Goal: Check status: Check status

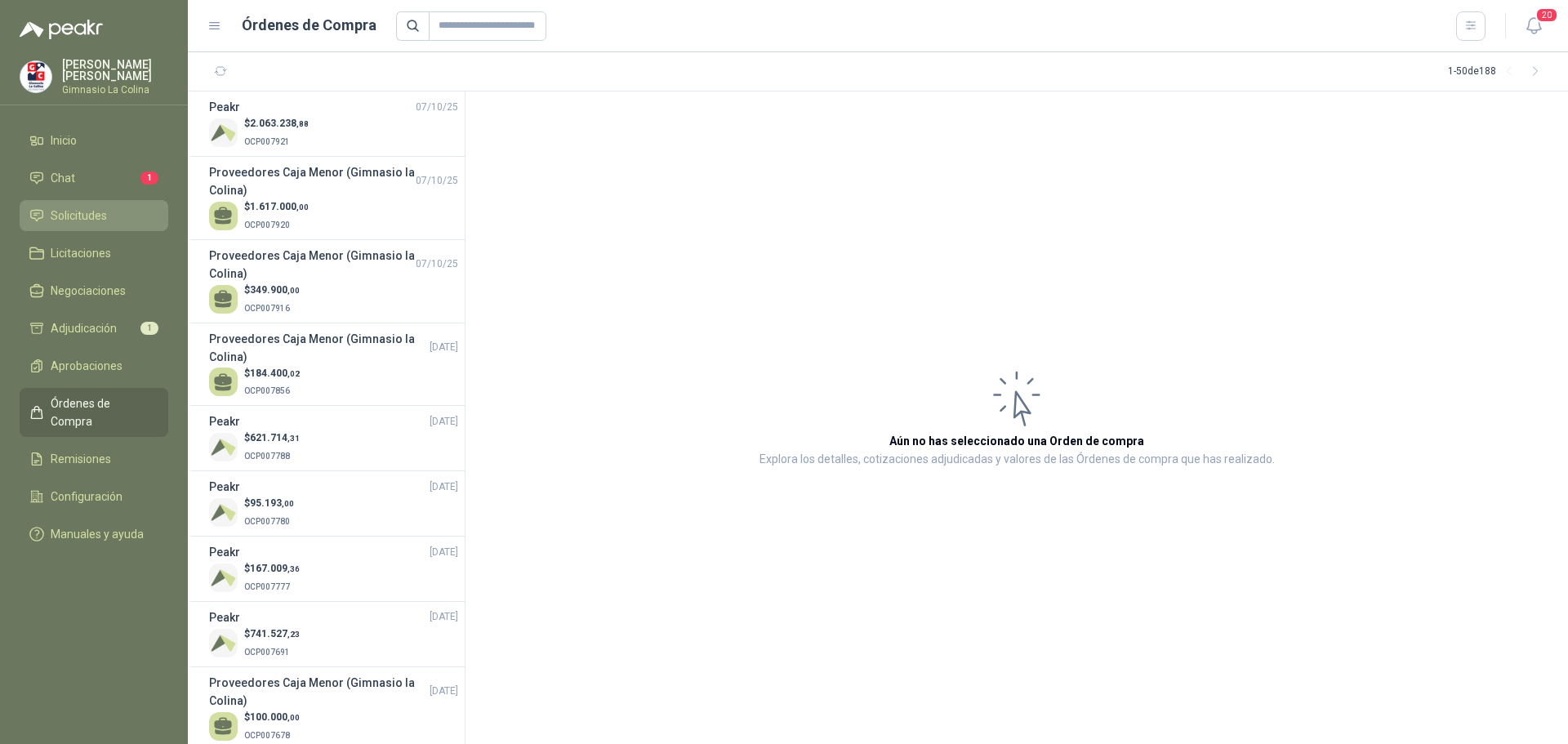
click at [65, 207] on span "Solicitudes" at bounding box center [78, 216] width 56 height 18
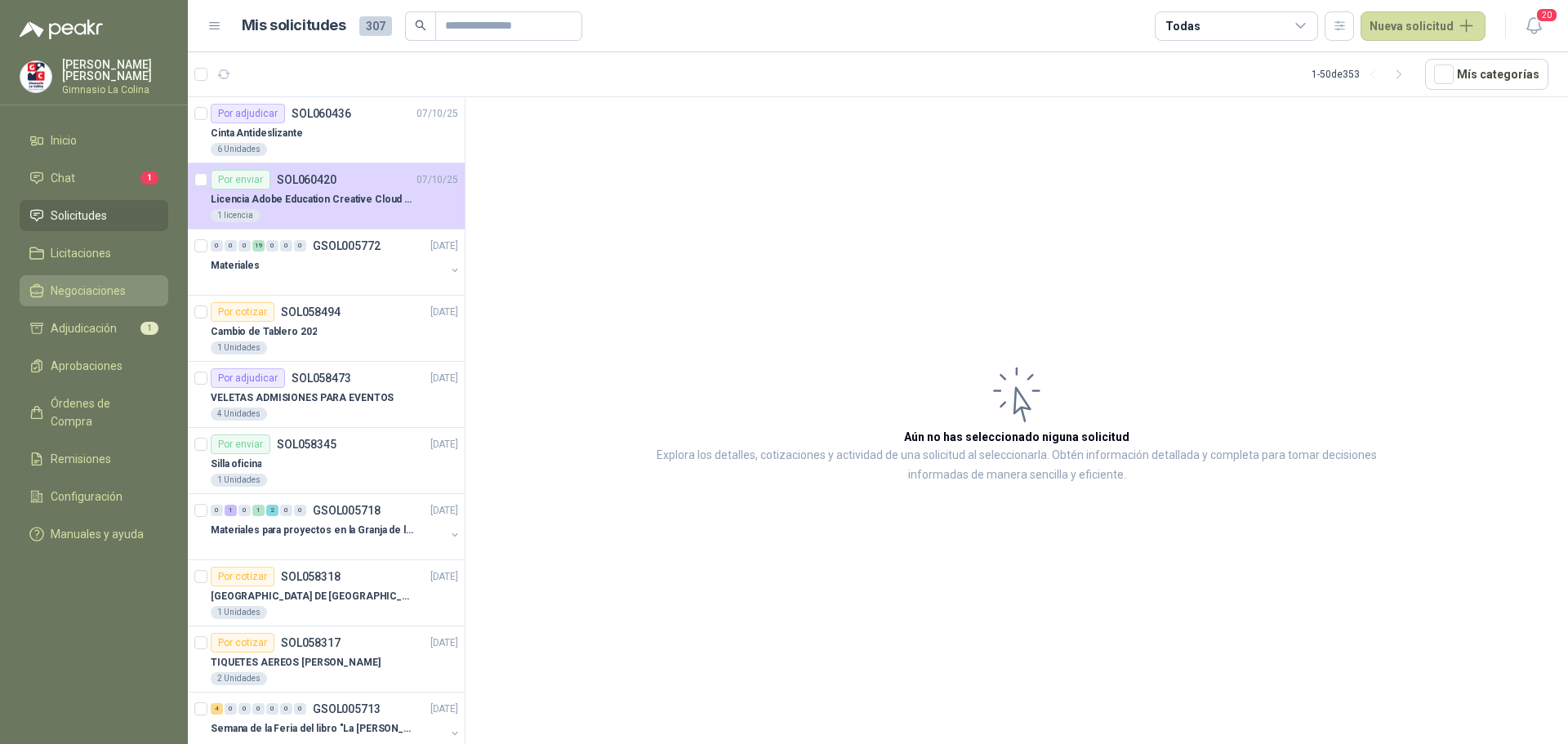
click at [94, 286] on span "Negociaciones" at bounding box center [88, 290] width 75 height 18
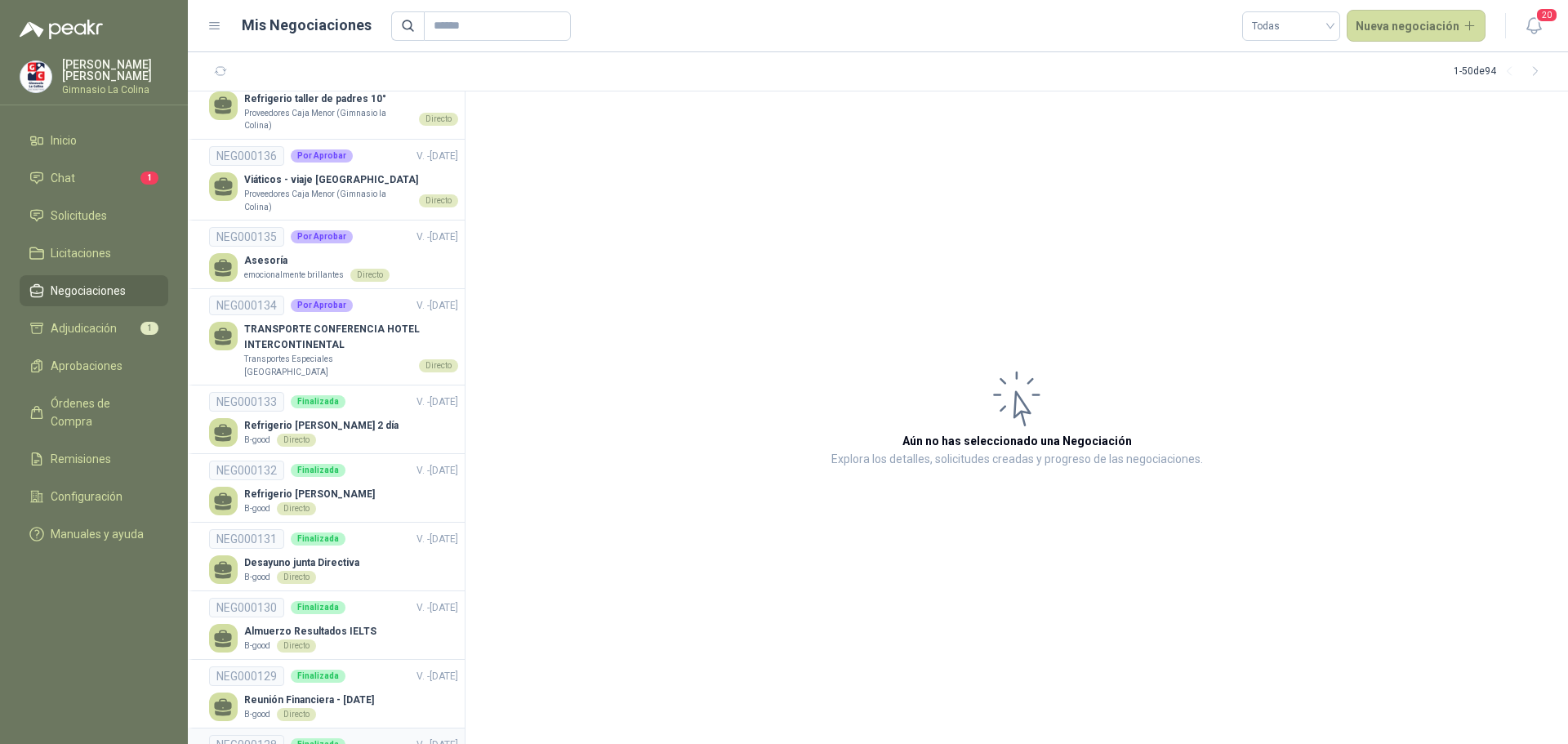
scroll to position [1796, 0]
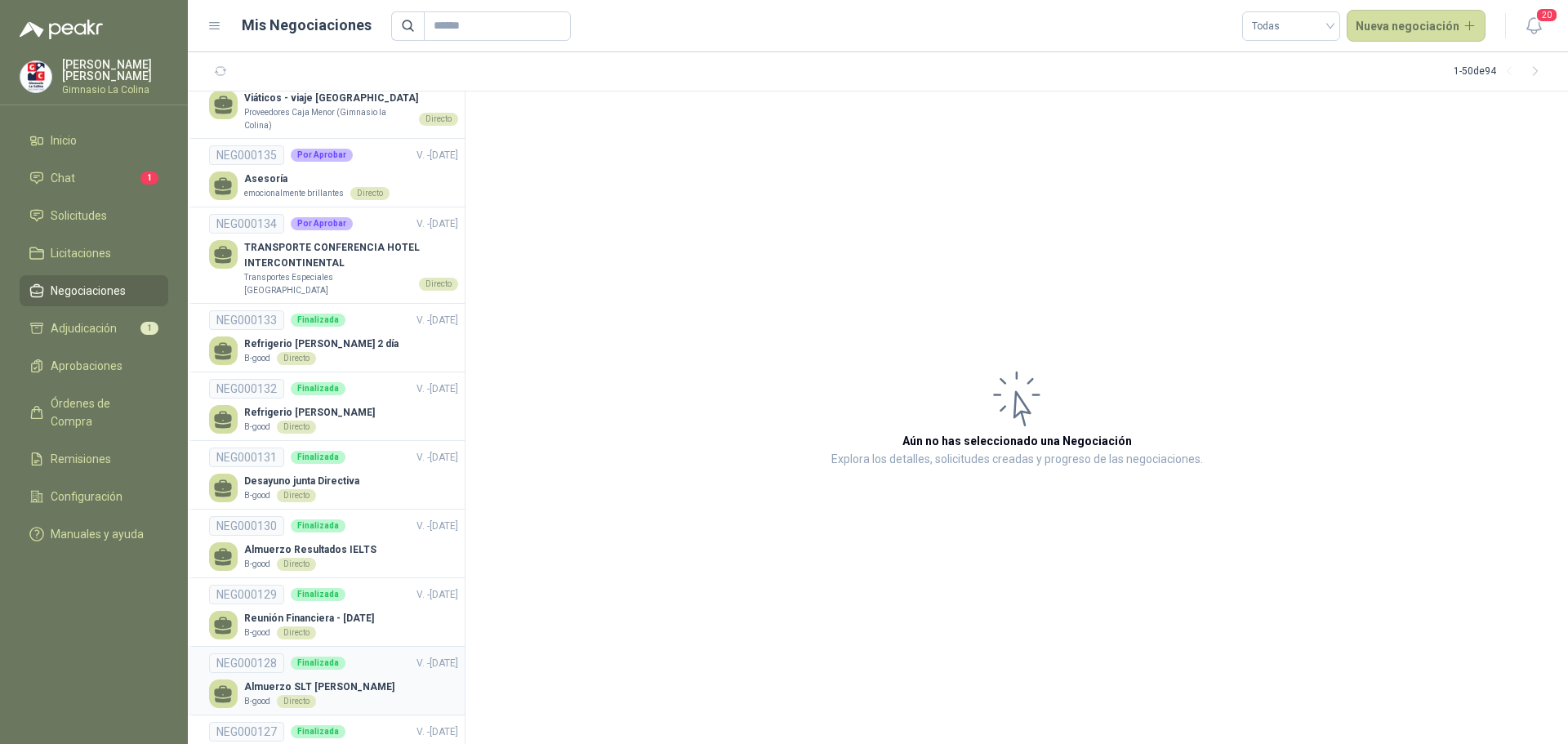
click at [324, 679] on p "Almuerzo SLT [PERSON_NAME]" at bounding box center [319, 687] width 150 height 15
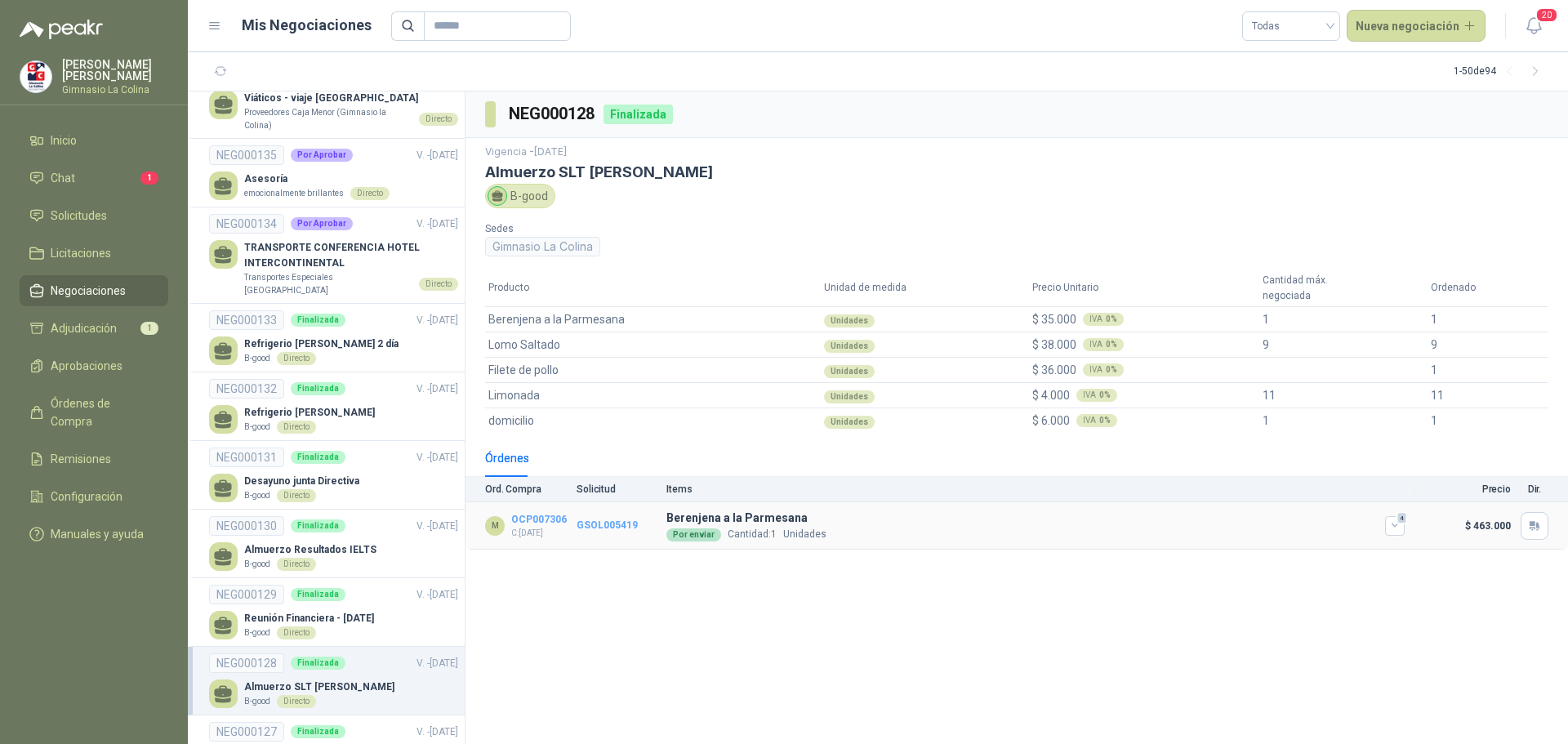
click at [613, 527] on link "GSOL005419" at bounding box center [607, 525] width 61 height 11
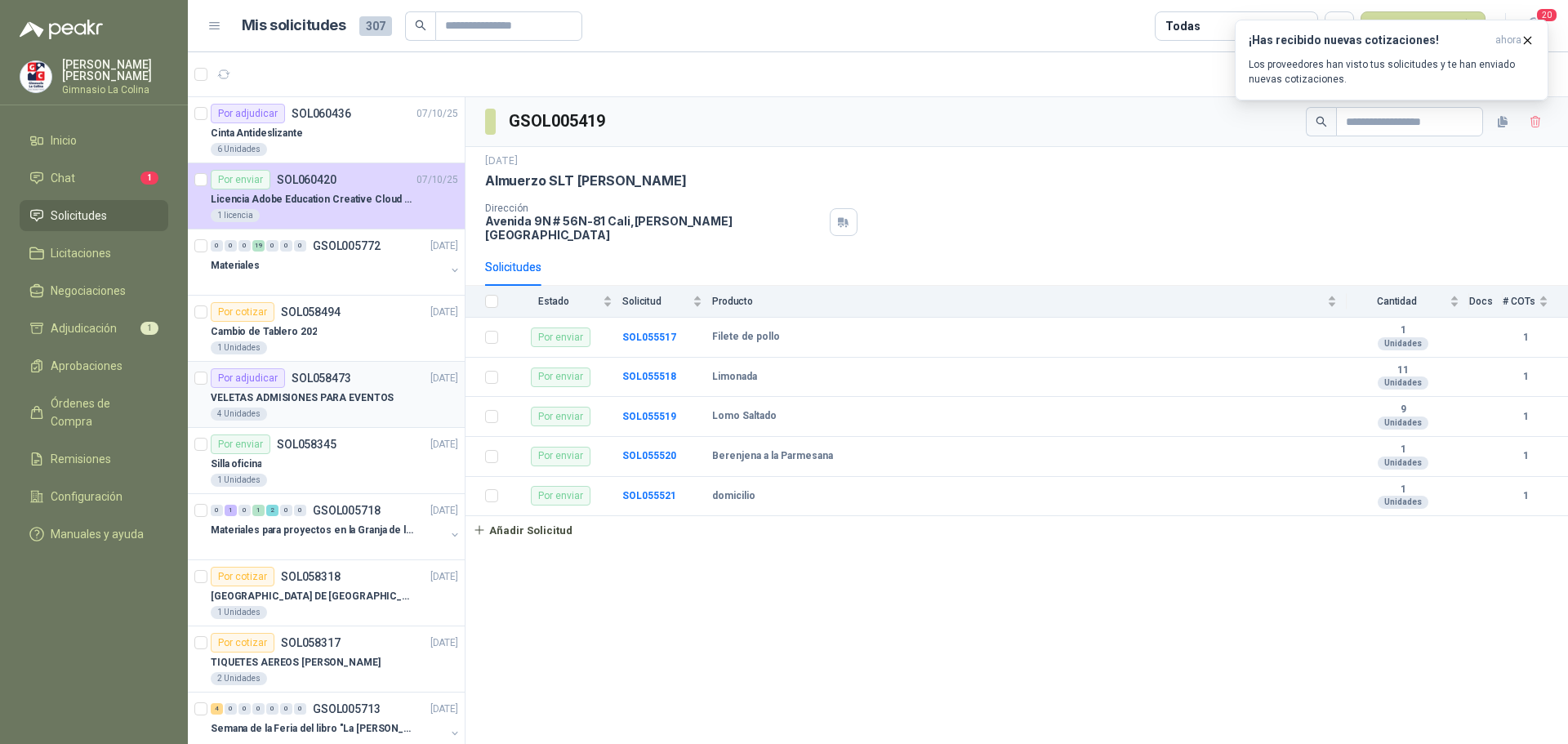
click at [292, 370] on div "Por adjudicar SOL058473" at bounding box center [281, 378] width 140 height 20
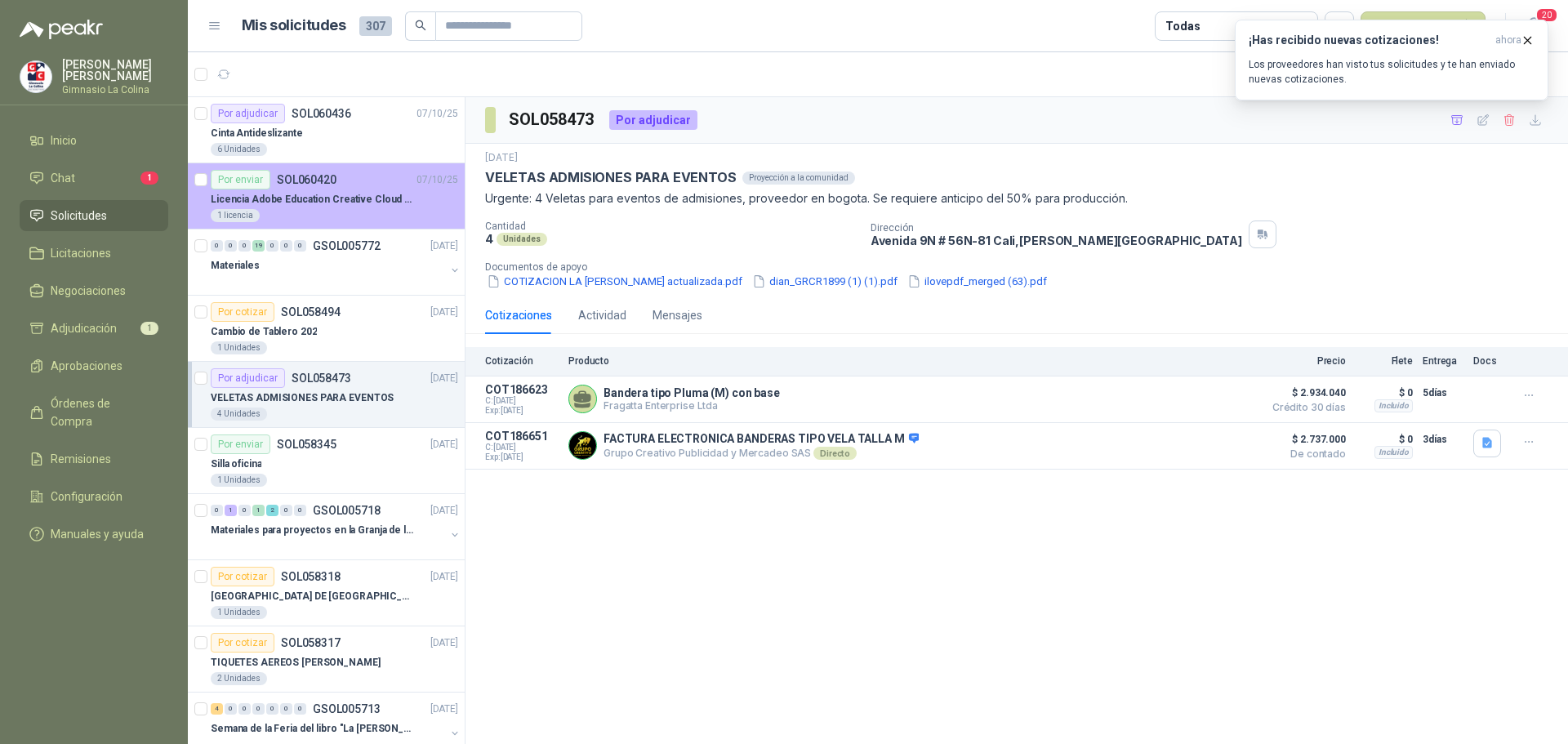
click at [318, 190] on div "Licencia Adobe Education Creative Cloud for enterprise license lab and classroom" at bounding box center [334, 199] width 247 height 20
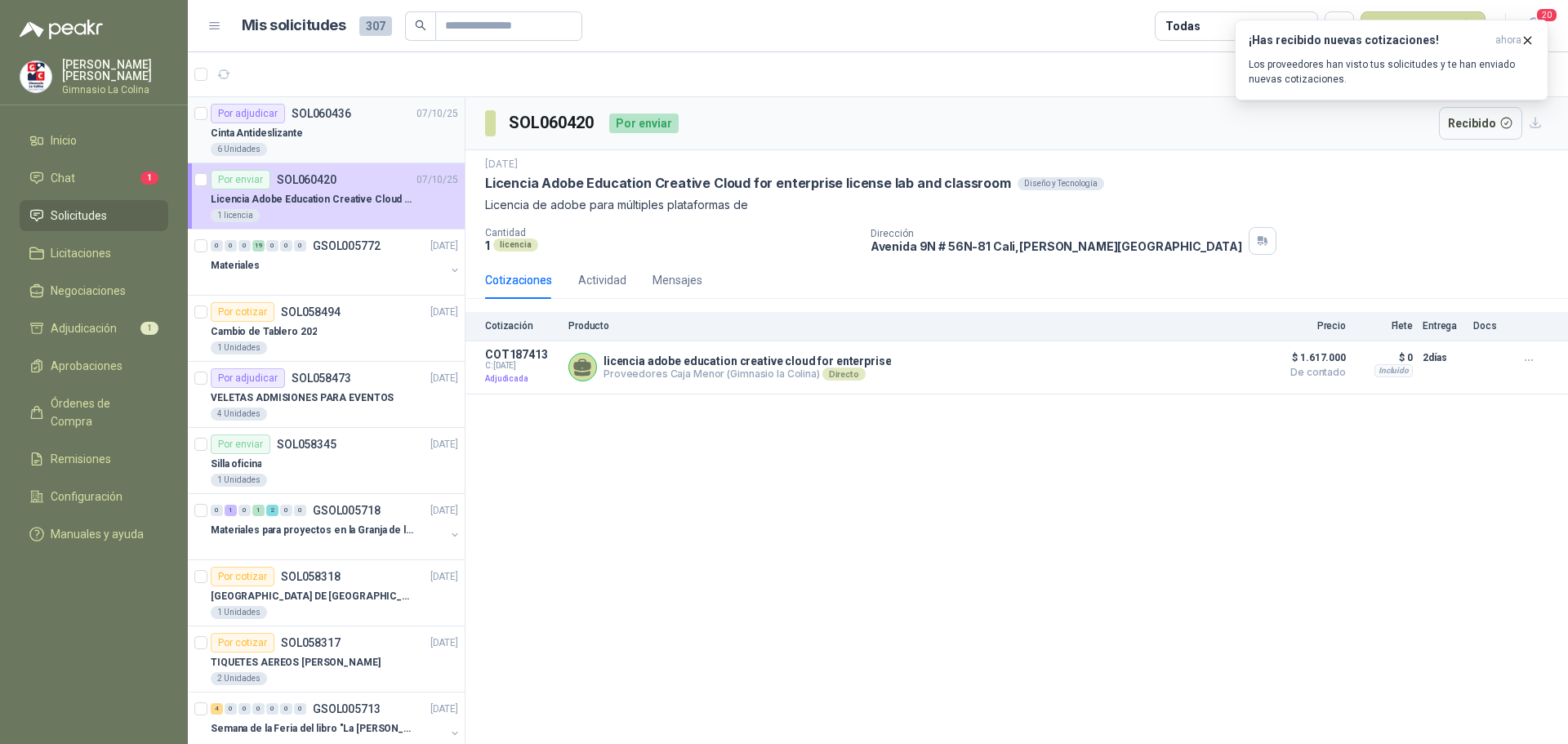
click at [260, 123] on div "Cinta Antideslizante" at bounding box center [334, 133] width 247 height 20
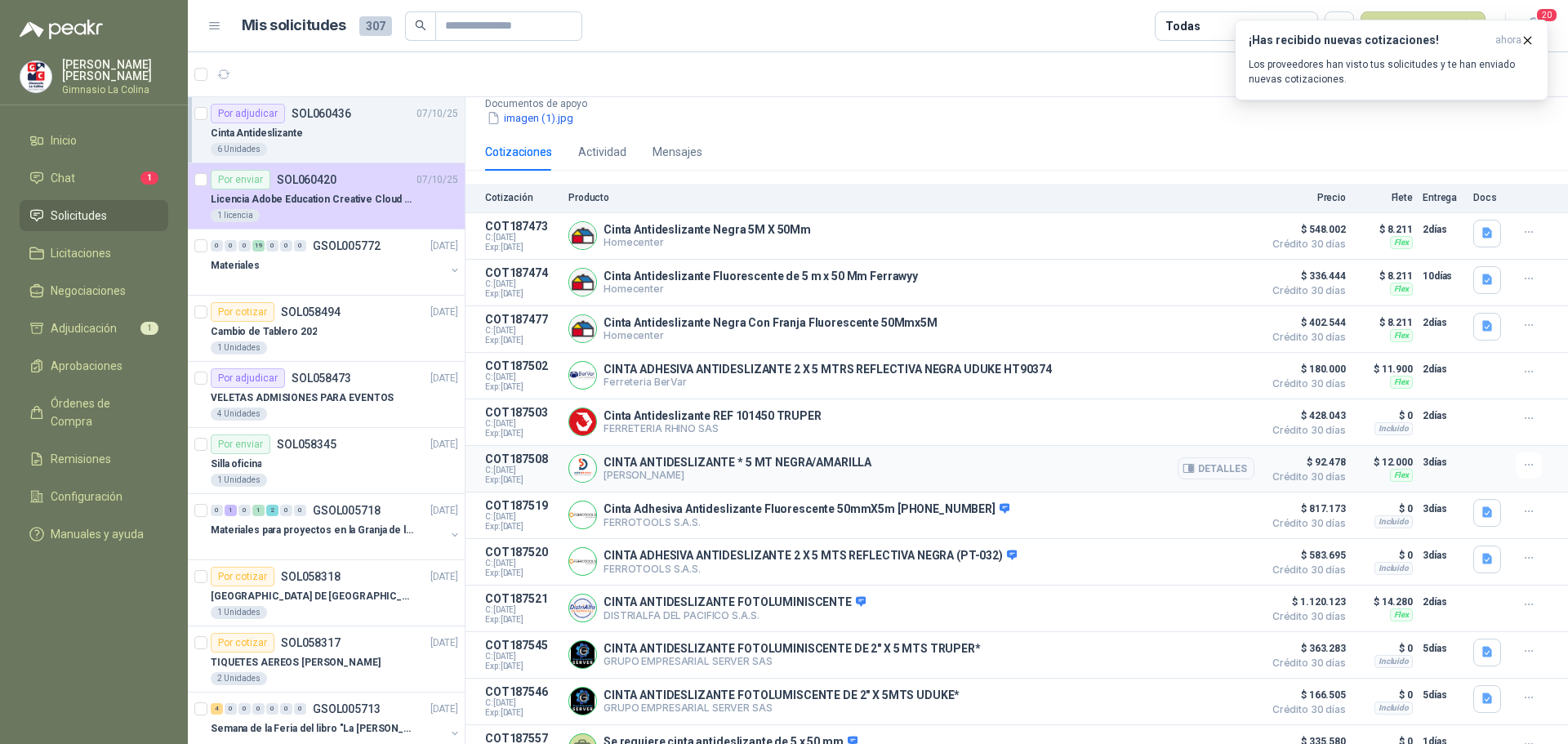
scroll to position [196, 0]
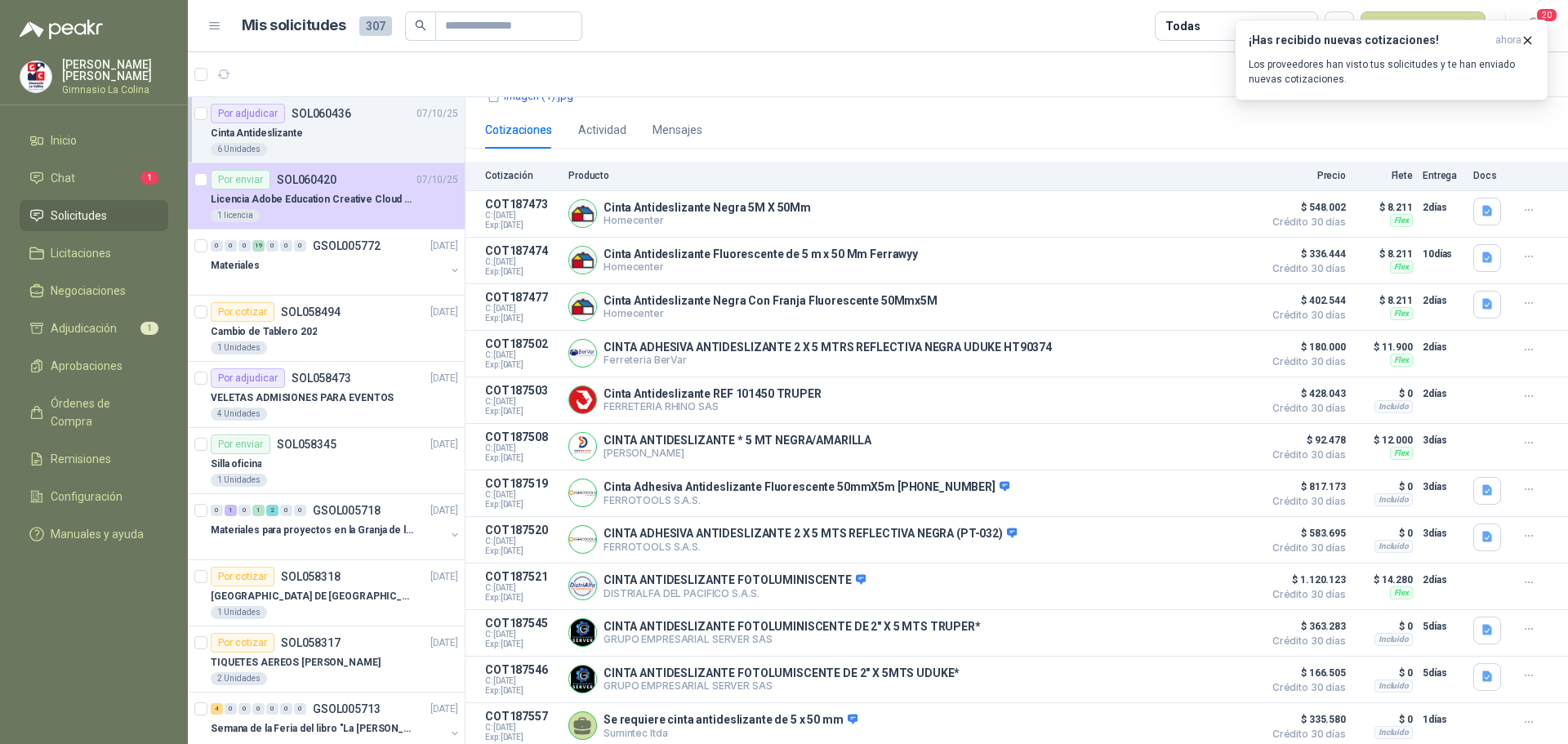
click at [288, 136] on p "Cinta Antideslizante" at bounding box center [257, 134] width 93 height 15
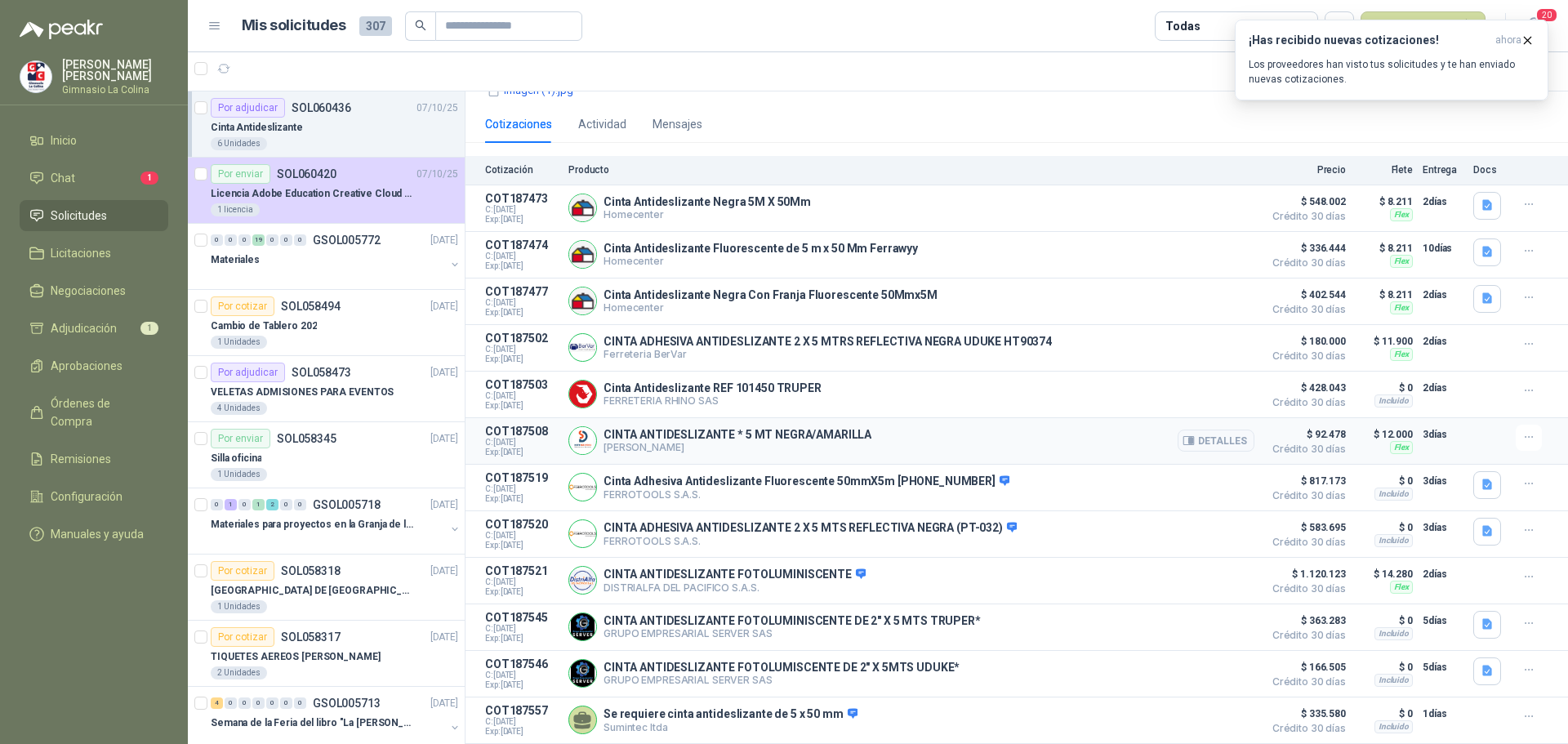
scroll to position [0, 0]
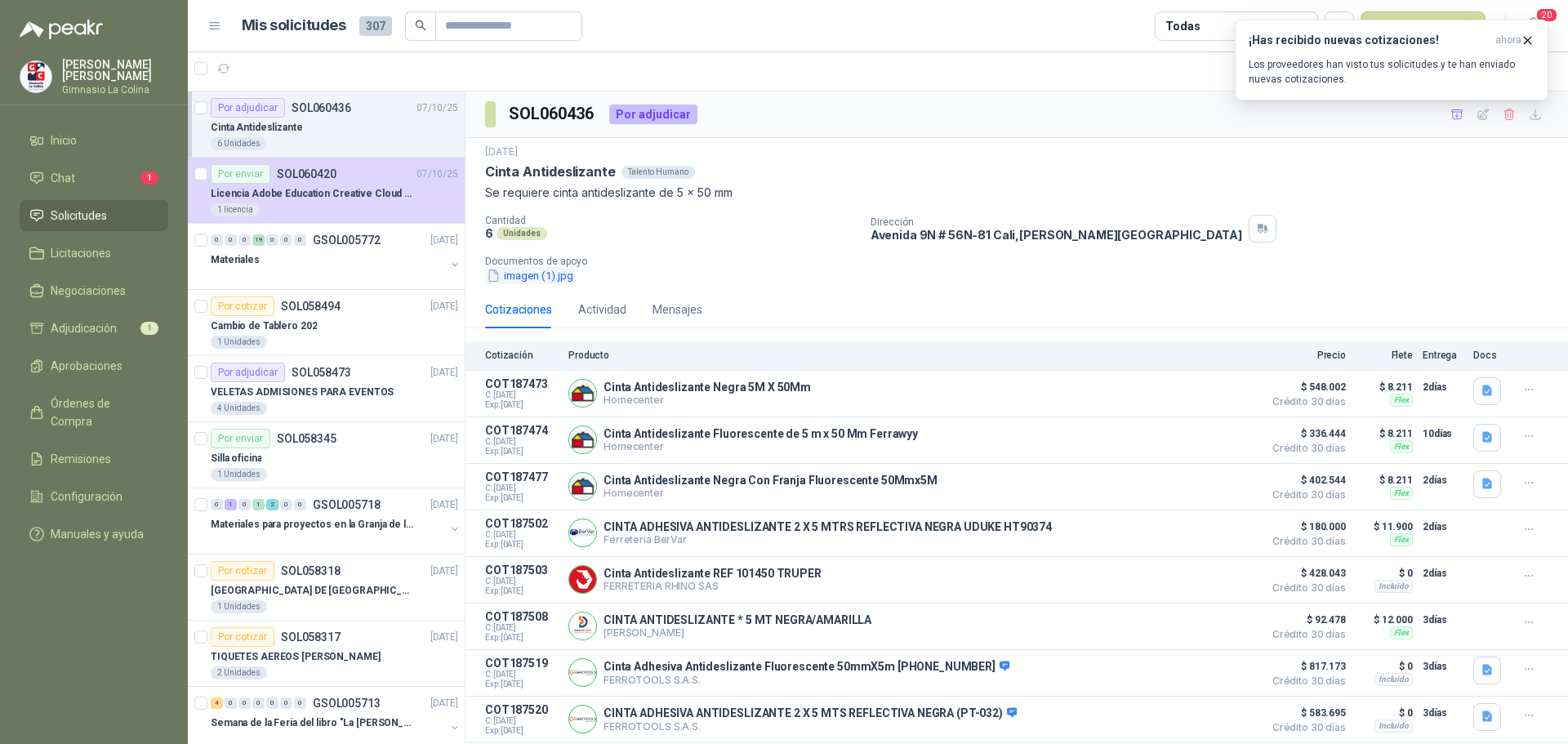
click at [497, 280] on icon "button" at bounding box center [493, 276] width 14 height 14
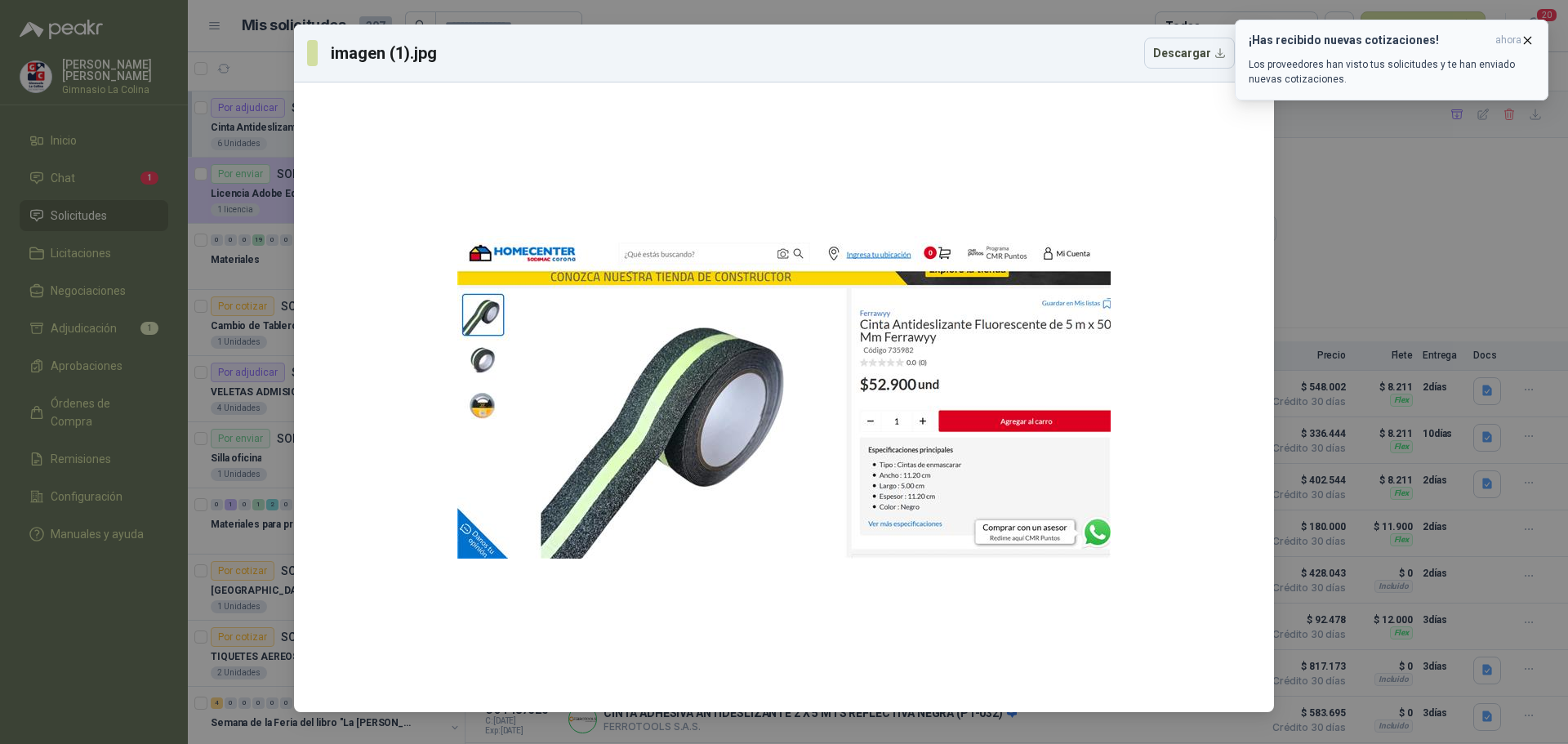
click at [1527, 40] on icon "button" at bounding box center [1528, 40] width 7 height 7
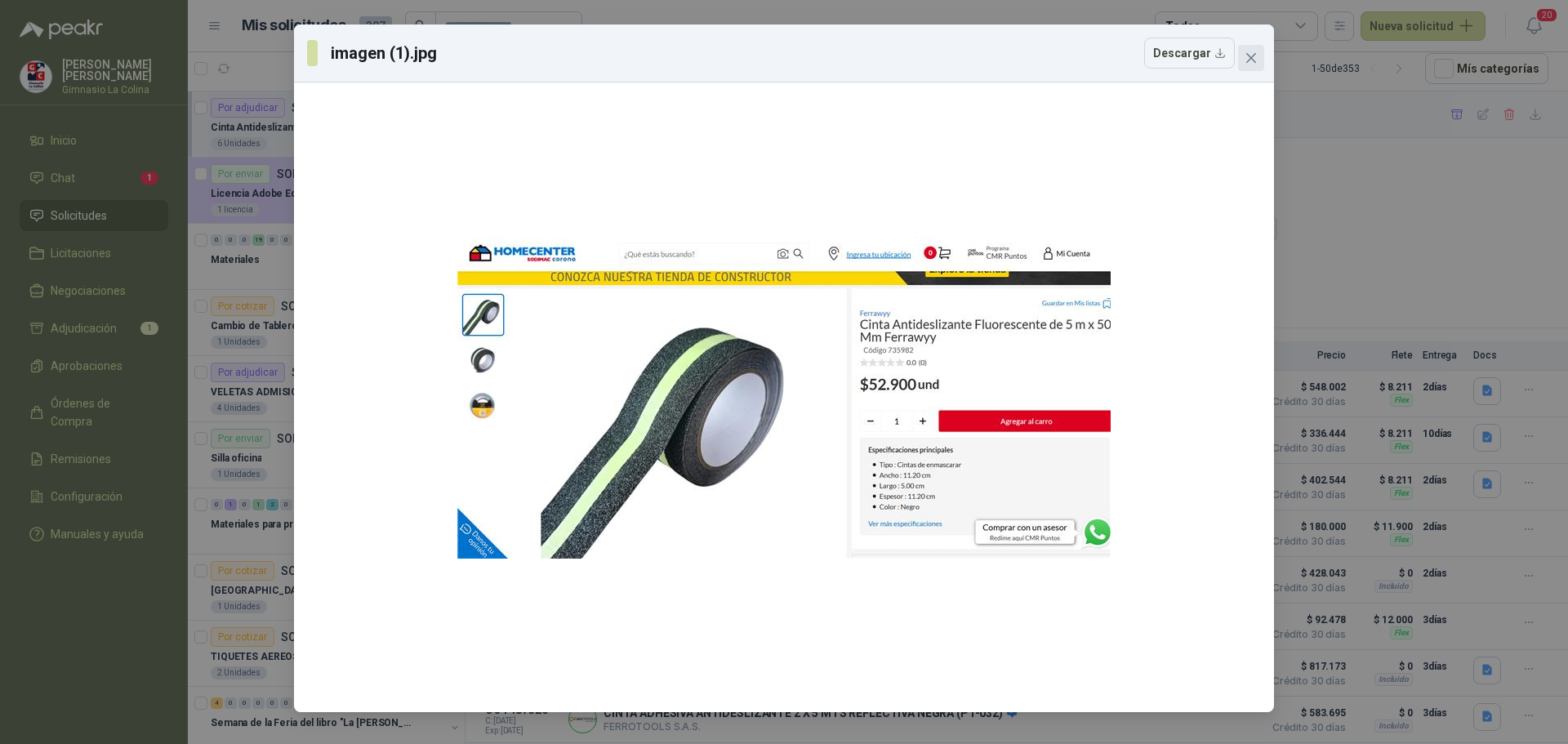
click at [1252, 61] on icon "close" at bounding box center [1251, 58] width 13 height 13
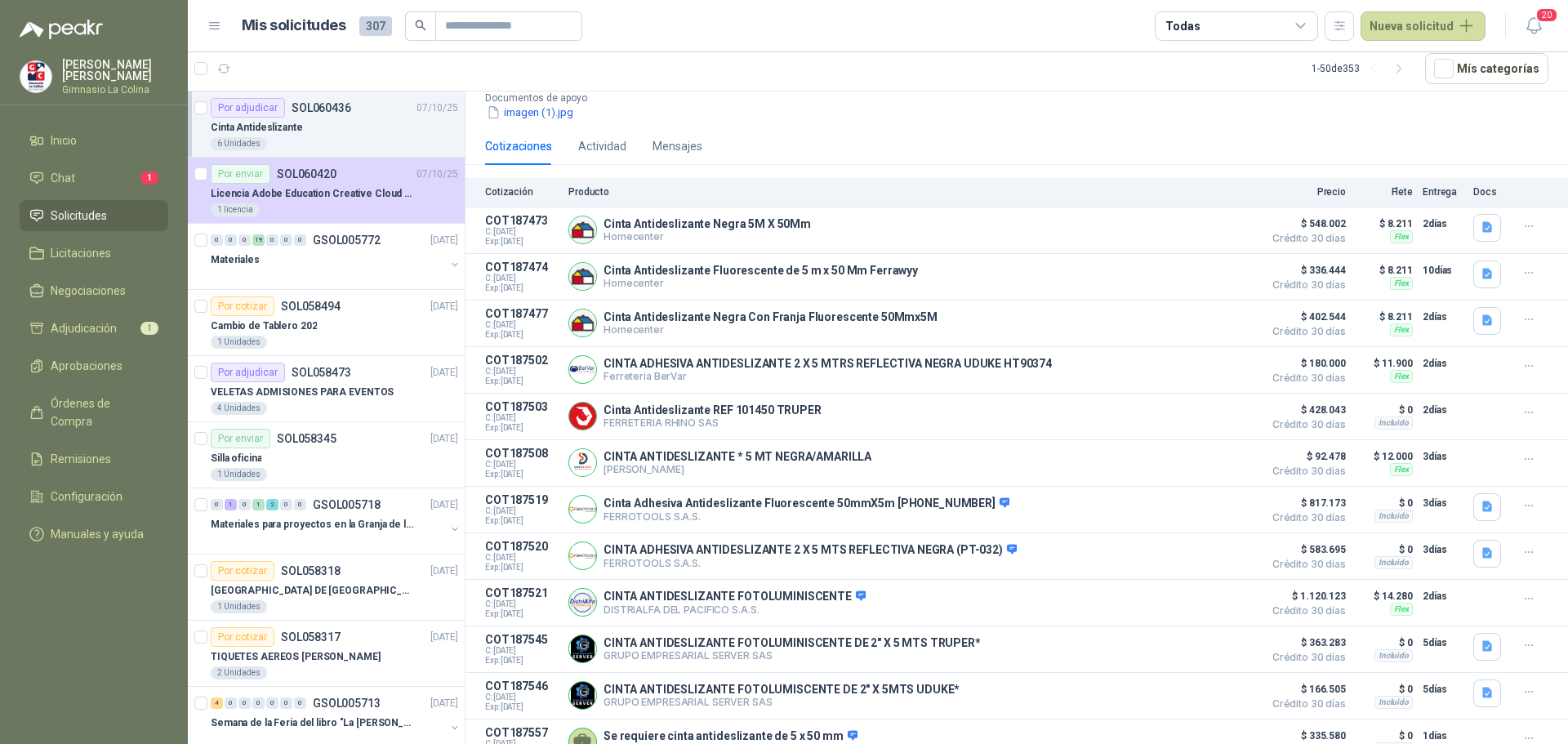
scroll to position [196, 0]
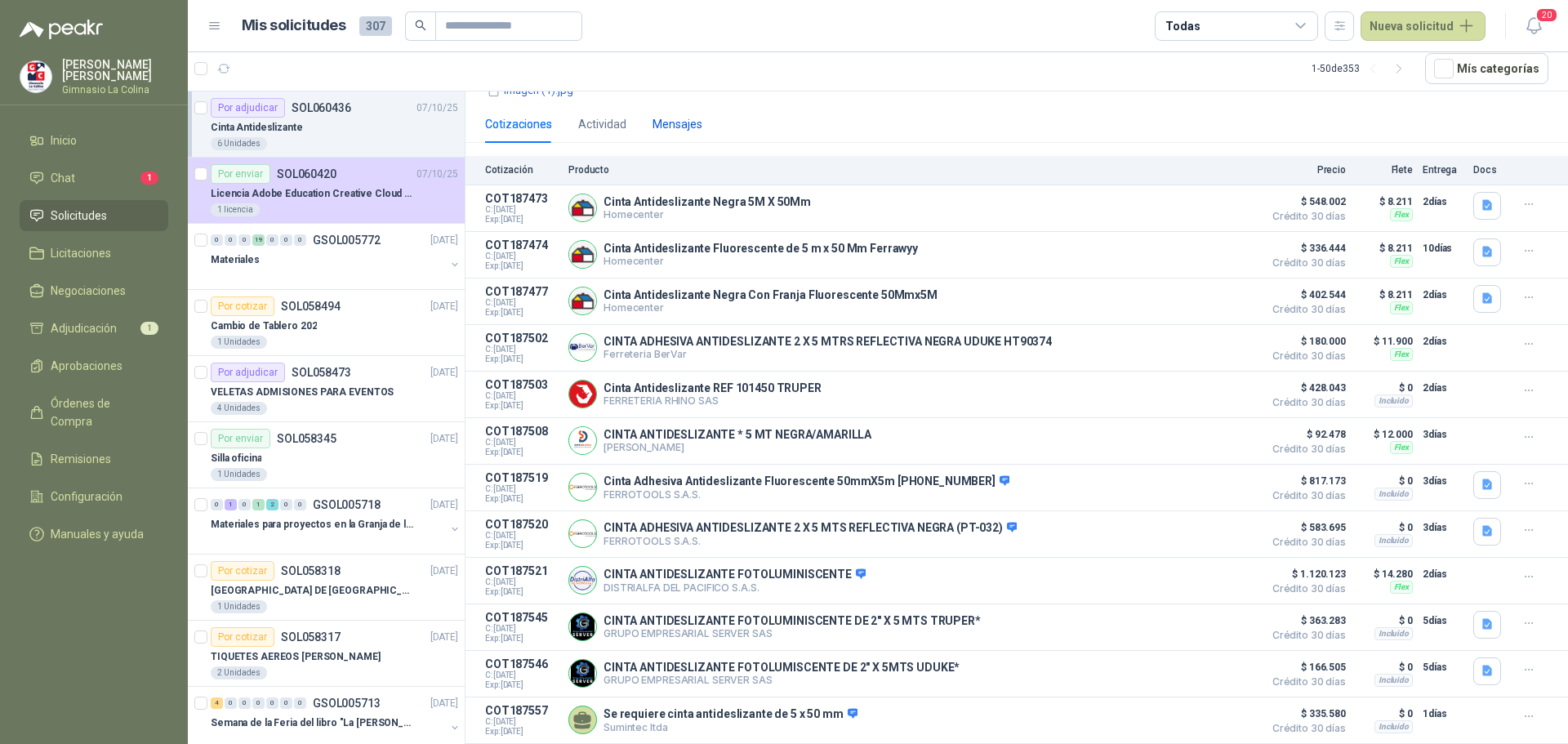
click at [675, 115] on div "Mensajes" at bounding box center [678, 124] width 50 height 18
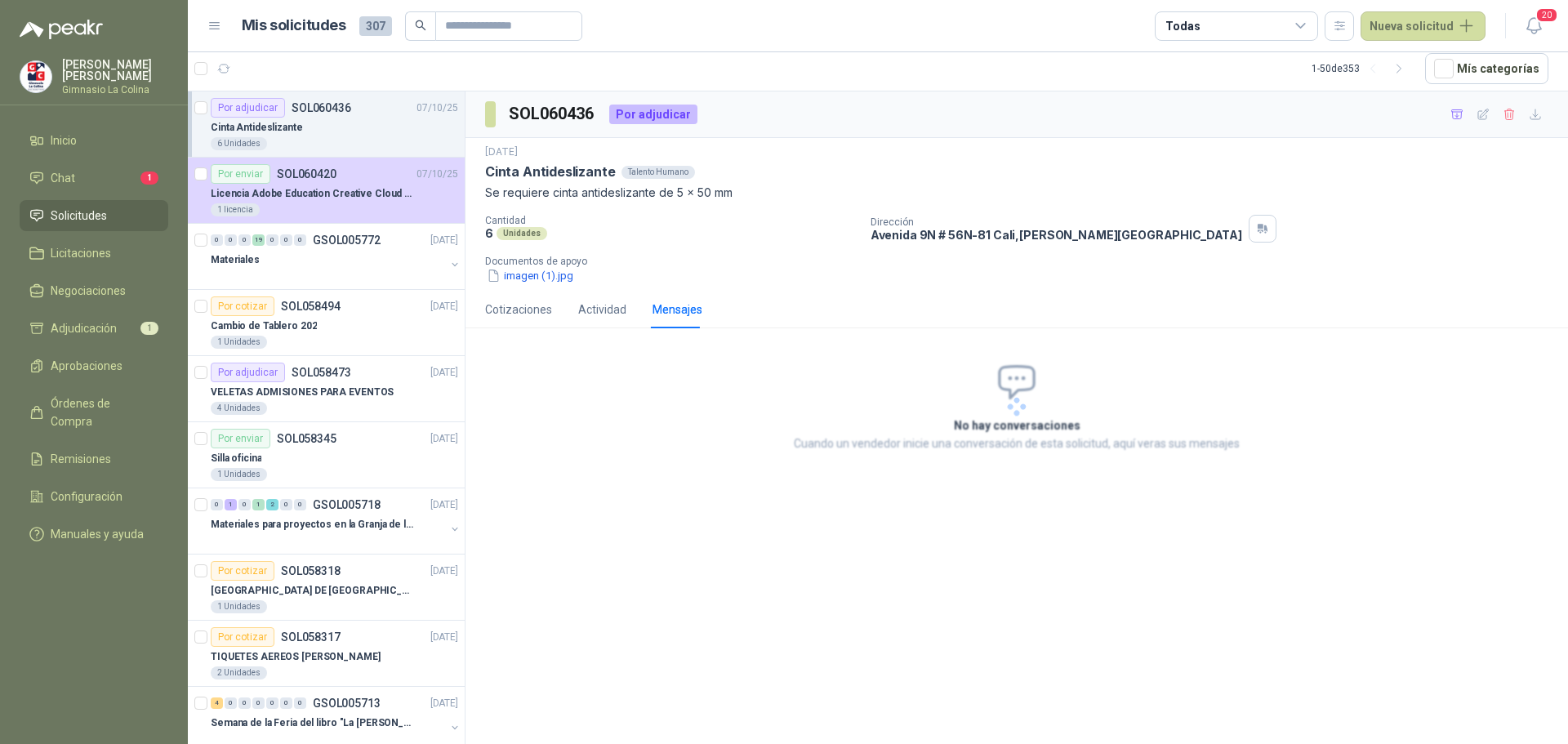
scroll to position [0, 0]
click at [282, 127] on p "Cinta Antideslizante" at bounding box center [257, 128] width 93 height 15
click at [520, 309] on div "Cotizaciones" at bounding box center [518, 309] width 67 height 18
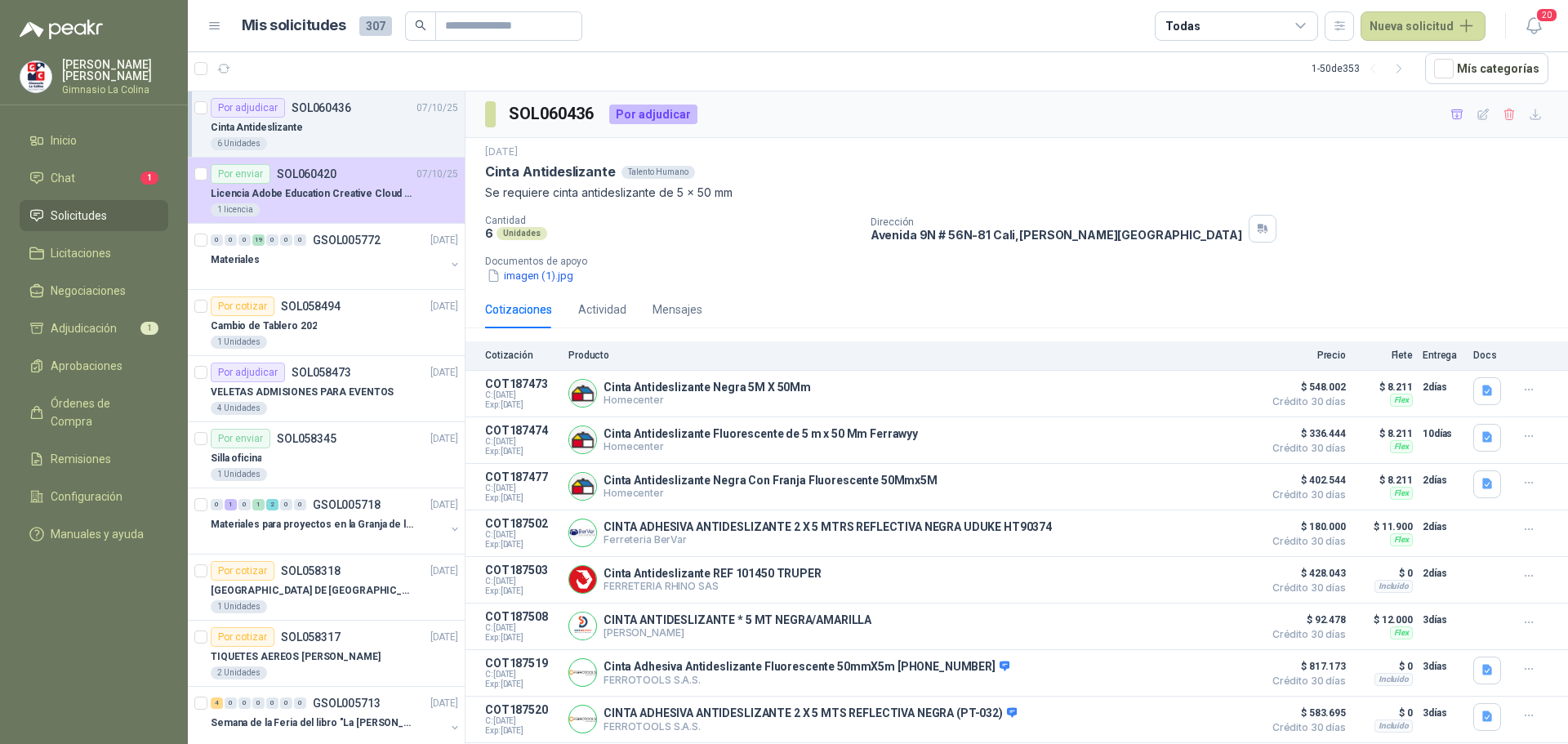
click at [261, 134] on p "Cinta Antideslizante" at bounding box center [257, 128] width 93 height 15
click at [338, 60] on span "1" at bounding box center [337, 61] width 11 height 13
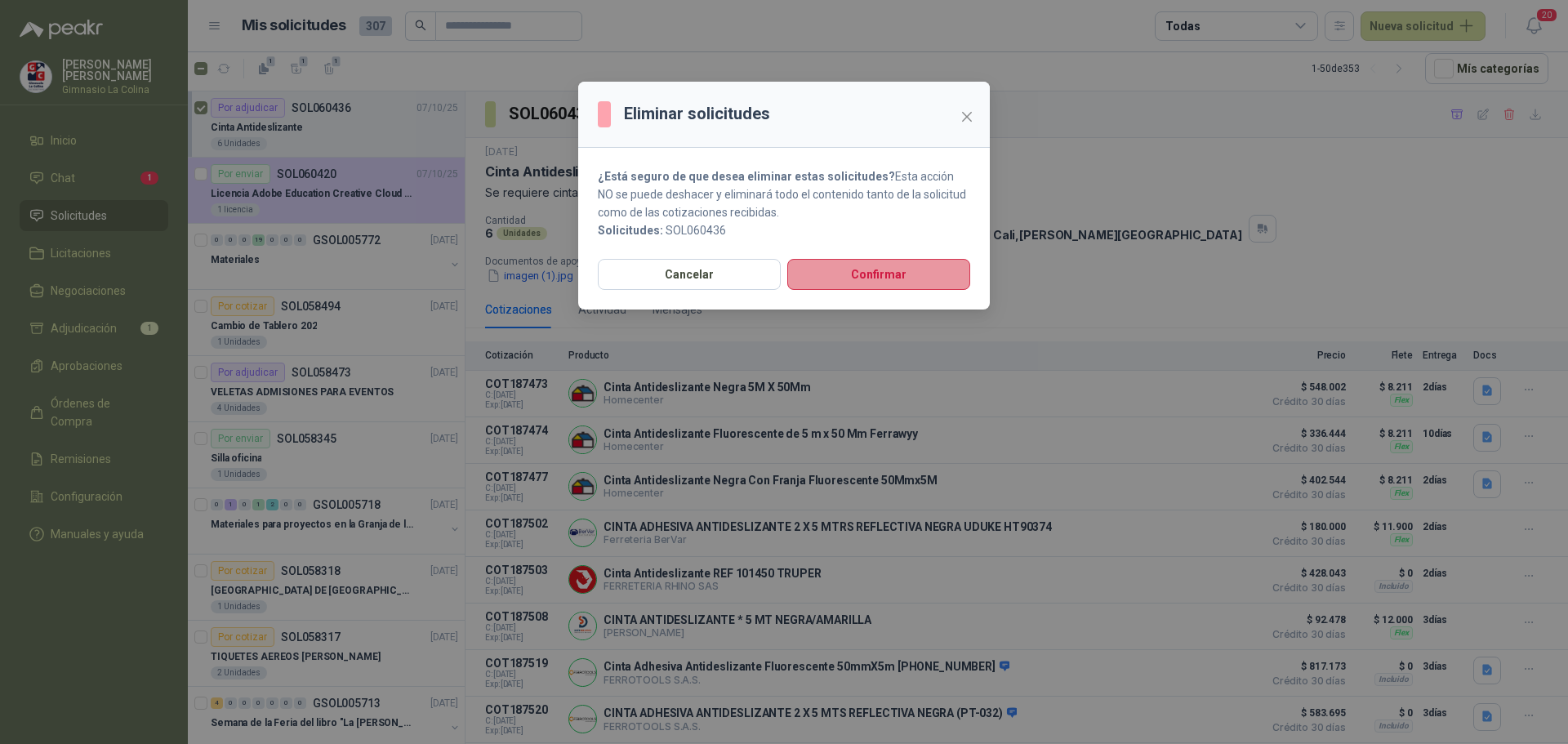
click at [867, 284] on button "Confirmar" at bounding box center [879, 274] width 183 height 31
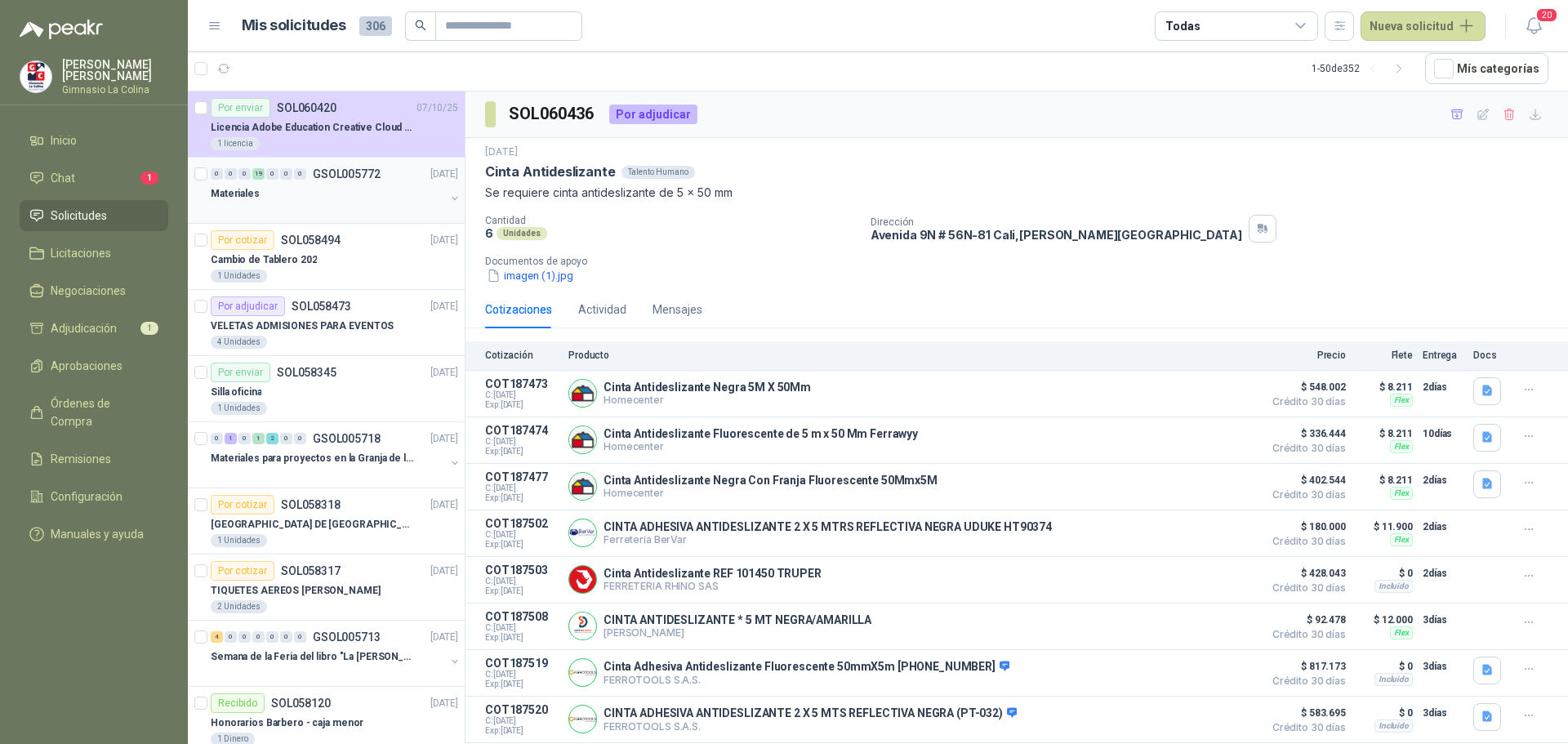
click at [285, 194] on div "Materiales" at bounding box center [328, 194] width 235 height 20
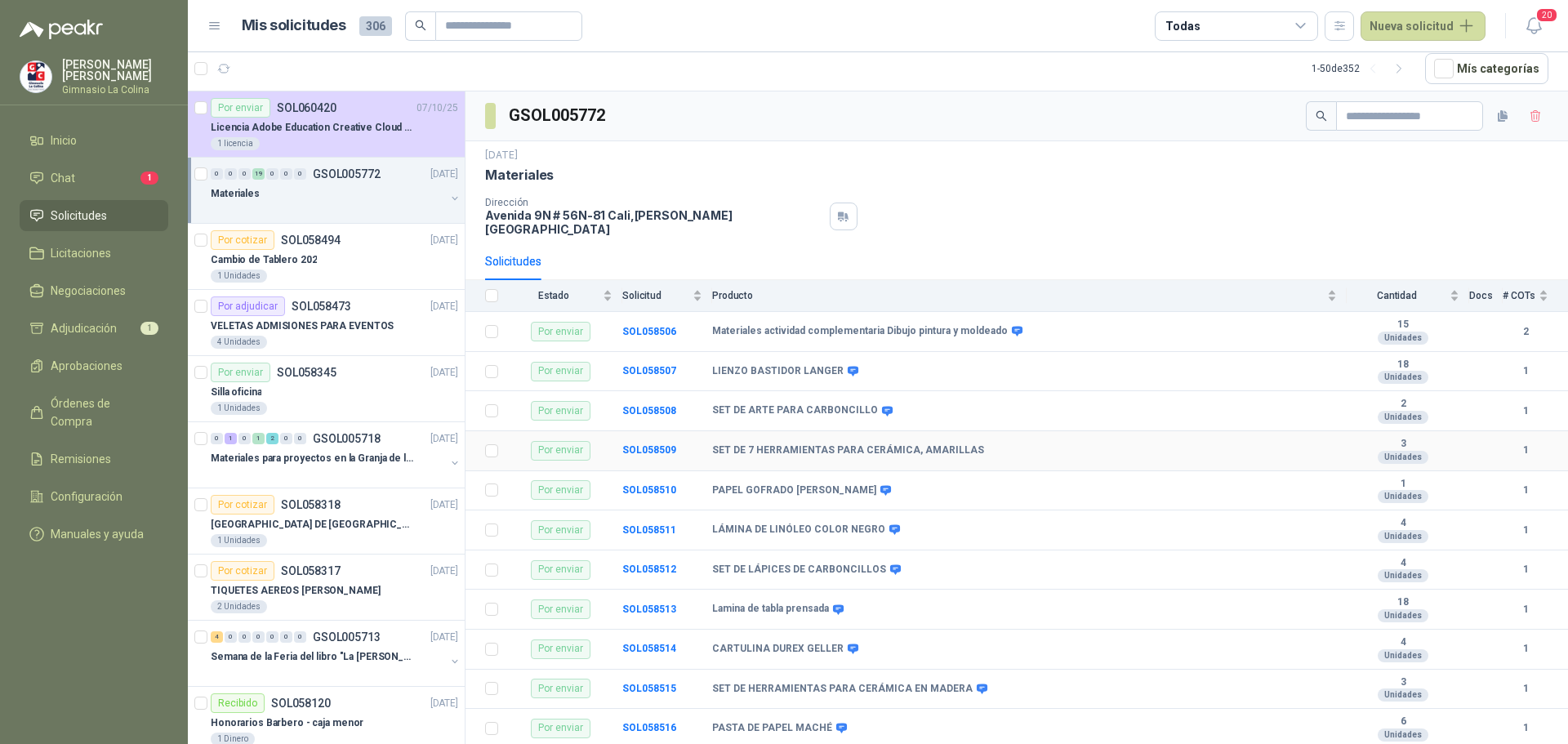
scroll to position [339, 0]
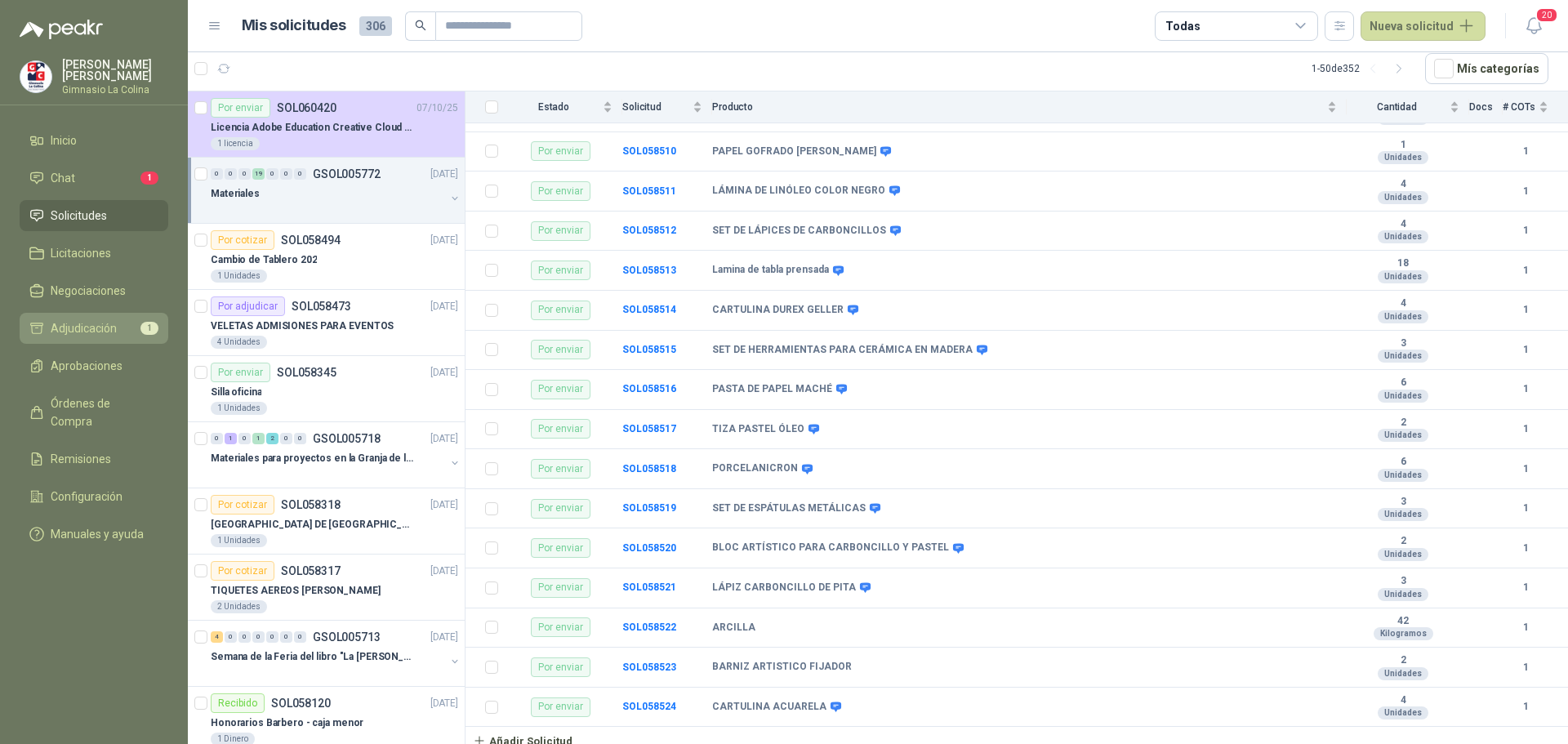
click at [91, 328] on span "Adjudicación" at bounding box center [83, 328] width 66 height 18
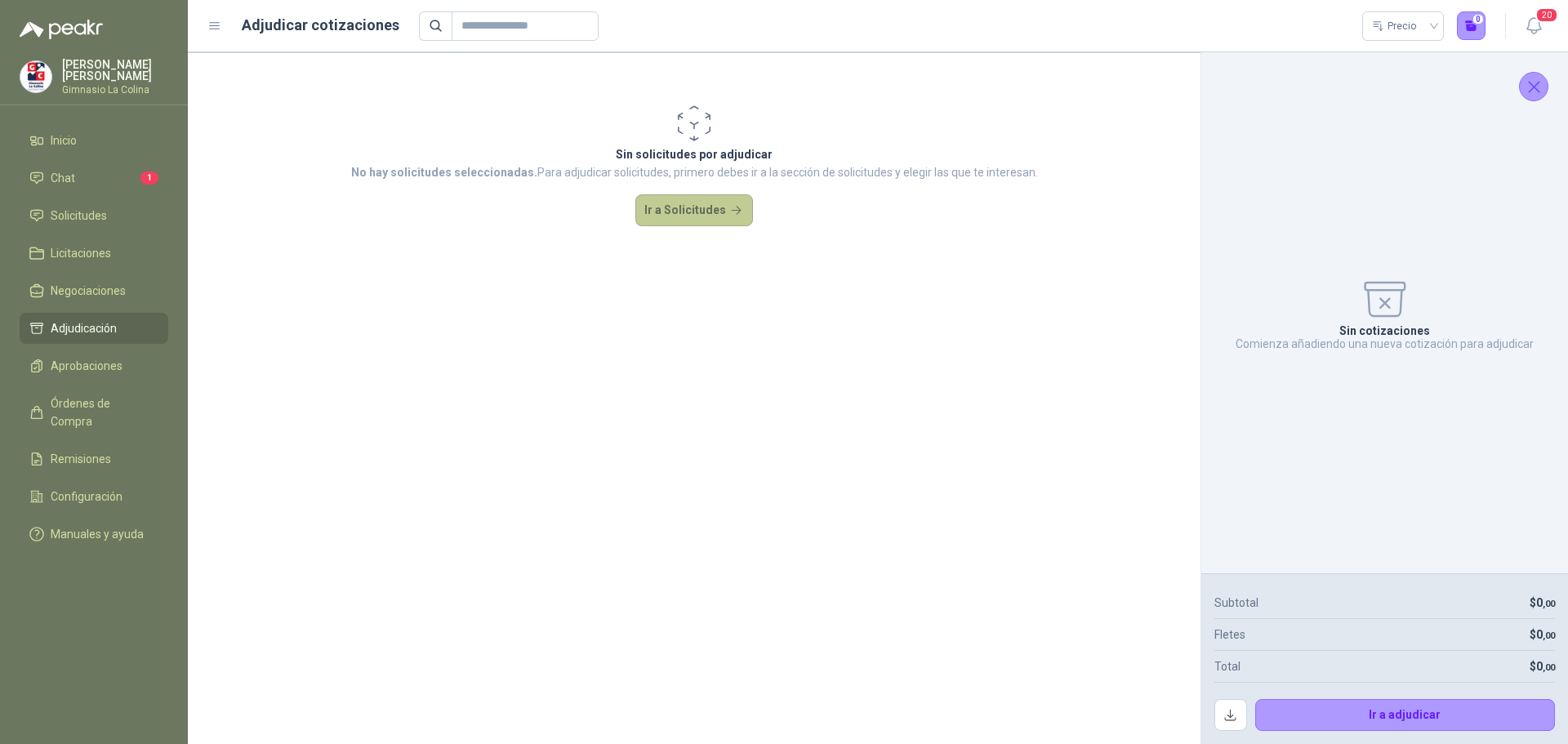
click at [689, 197] on button "Ir a Solicitudes" at bounding box center [694, 211] width 117 height 32
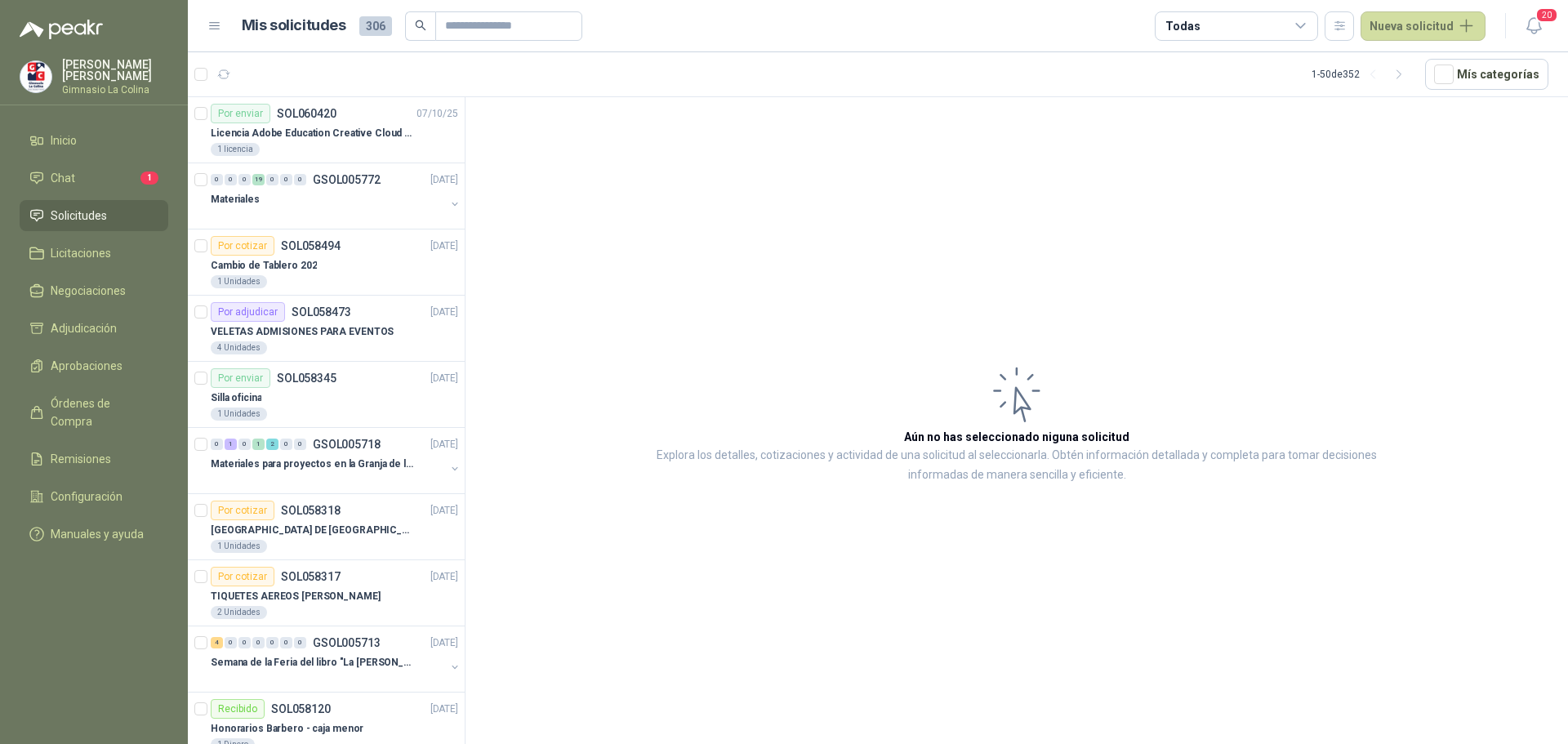
click at [91, 65] on p "[PERSON_NAME]" at bounding box center [115, 71] width 106 height 23
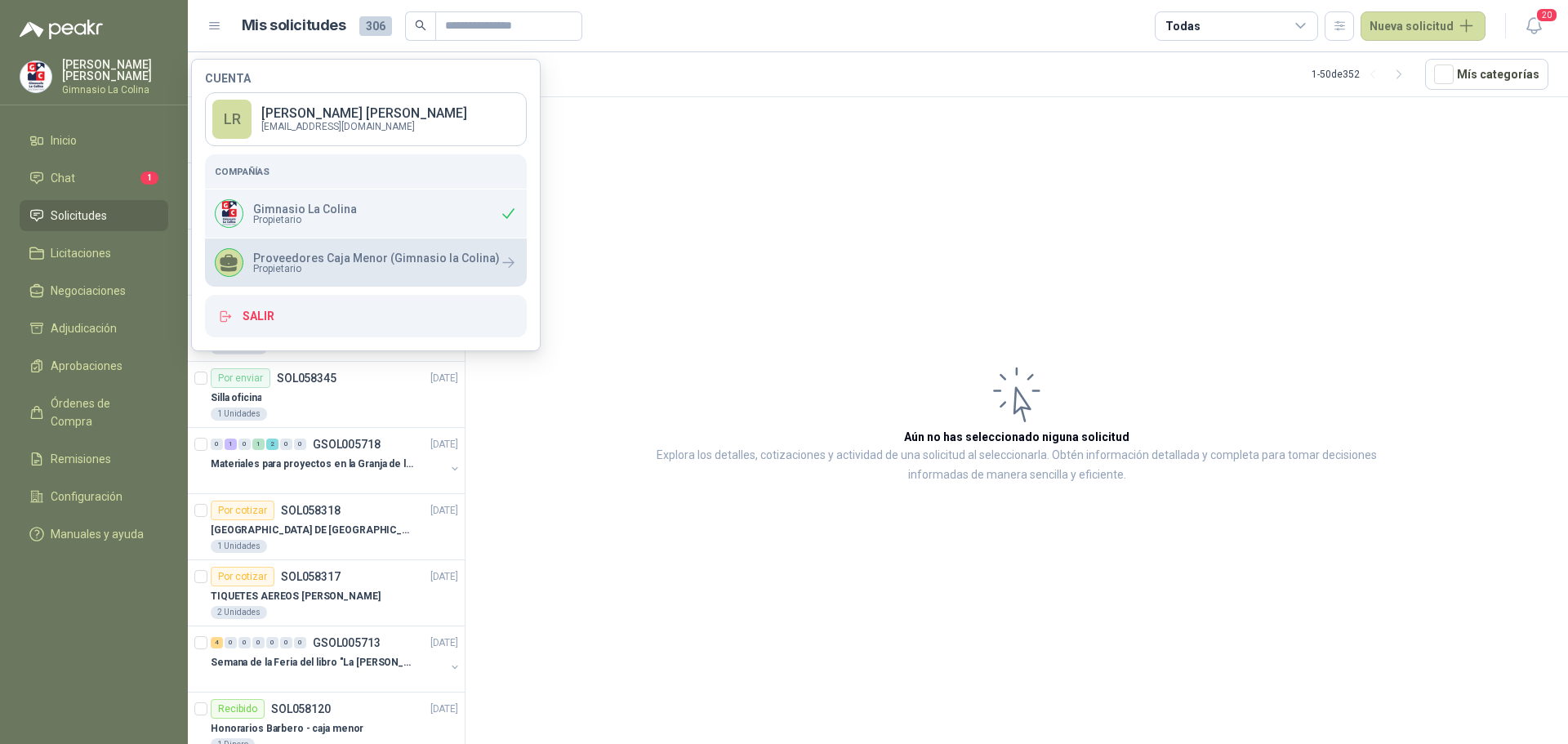
click at [288, 258] on p "Proveedores Caja Menor (Gimnasio la Colina)" at bounding box center [376, 258] width 246 height 11
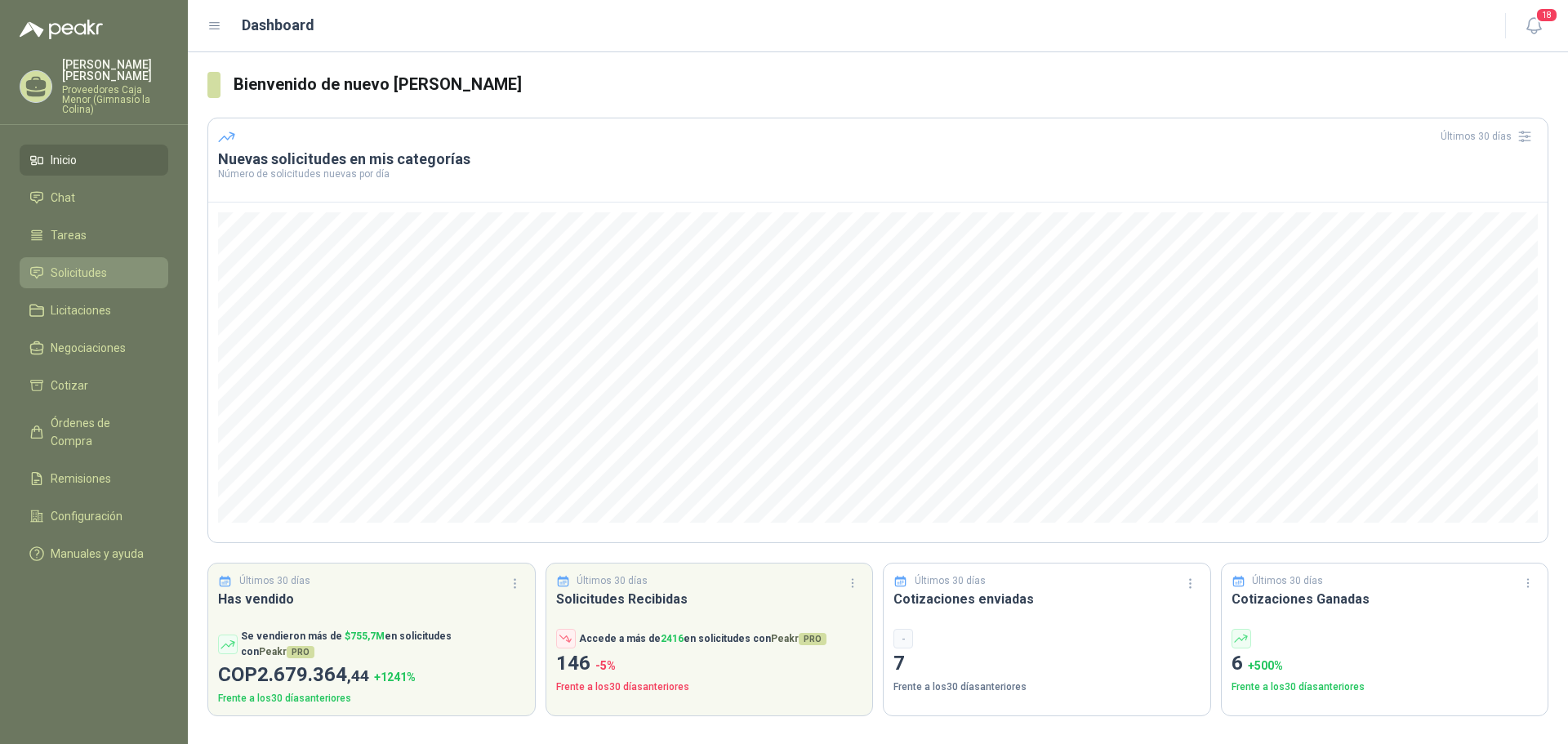
click at [91, 264] on span "Solicitudes" at bounding box center [78, 272] width 56 height 18
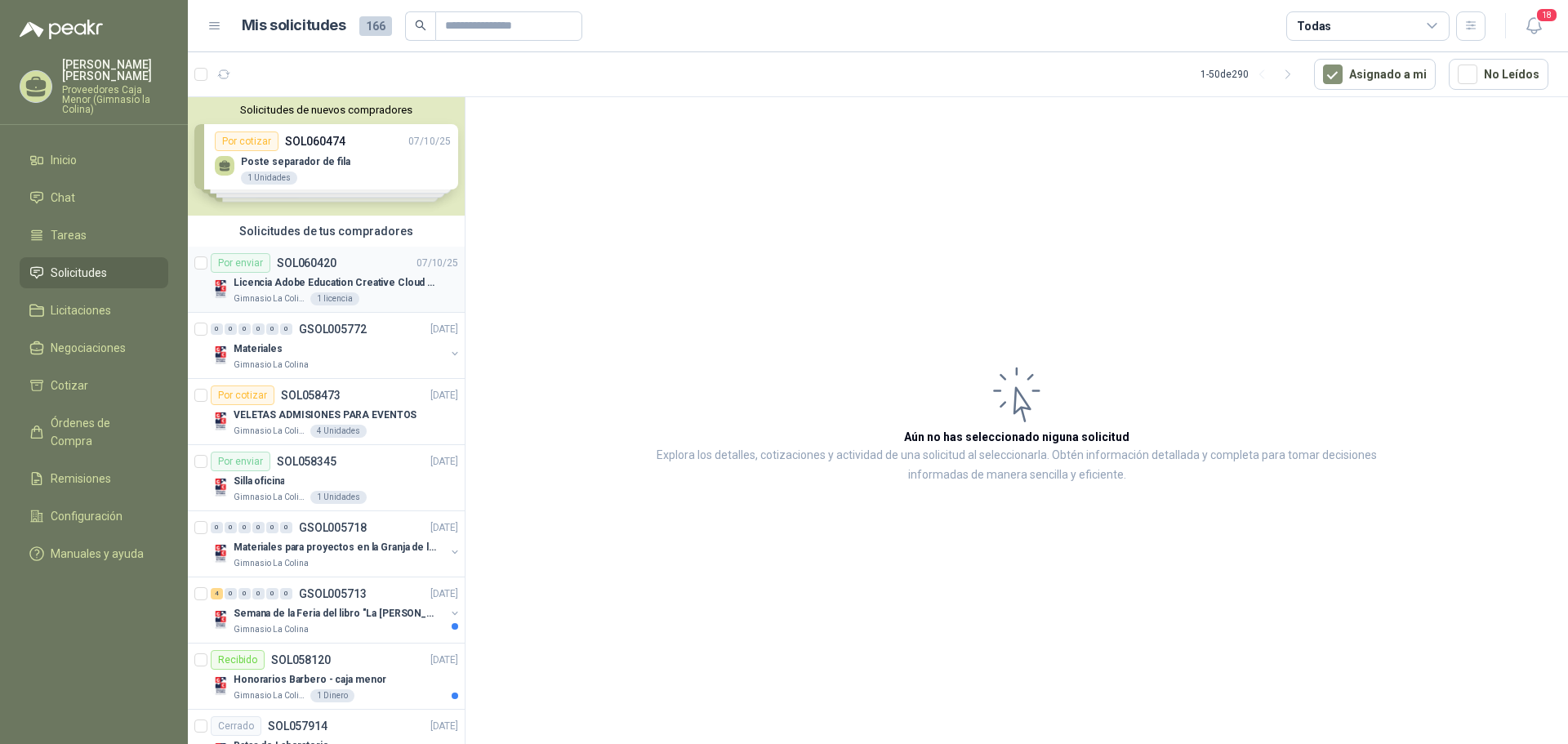
click at [334, 274] on div "Licencia Adobe Education Creative Cloud for enterprise license lab and classroom" at bounding box center [345, 282] width 224 height 20
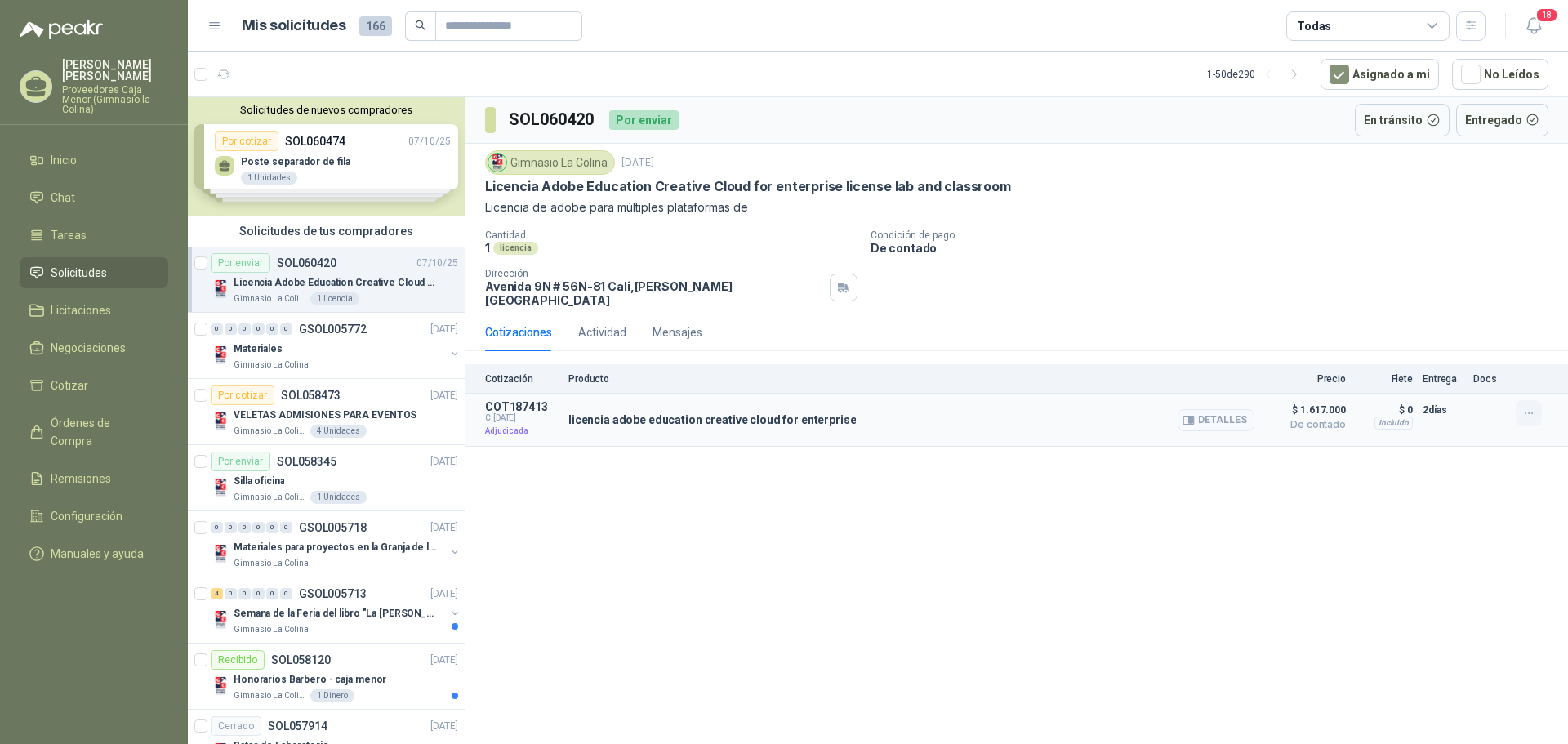
click at [1533, 406] on icon "button" at bounding box center [1529, 413] width 14 height 14
click at [1022, 251] on p "De contado" at bounding box center [1216, 247] width 691 height 14
click at [615, 326] on div "Actividad" at bounding box center [602, 332] width 48 height 18
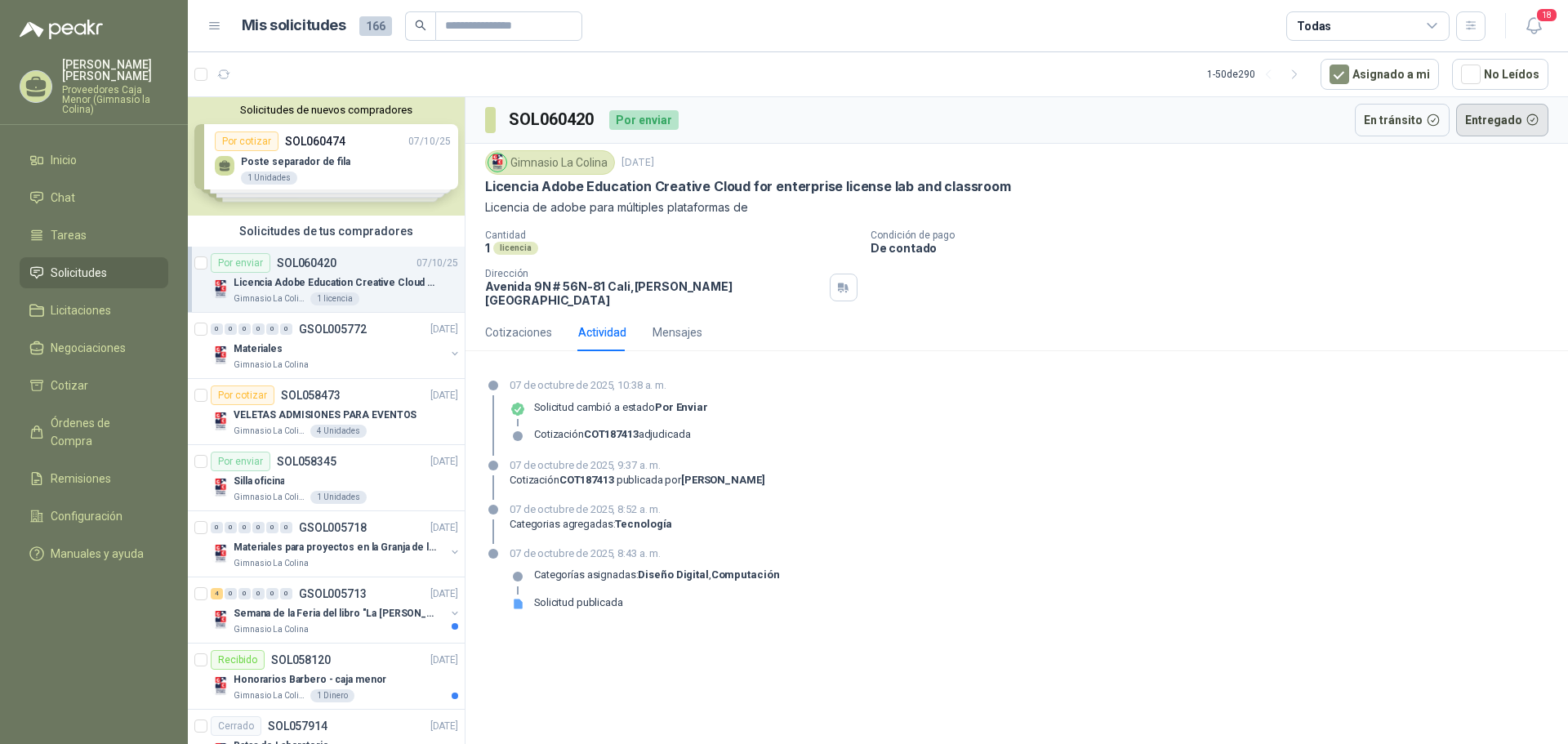
click at [1495, 126] on button "Entregado" at bounding box center [1503, 120] width 94 height 32
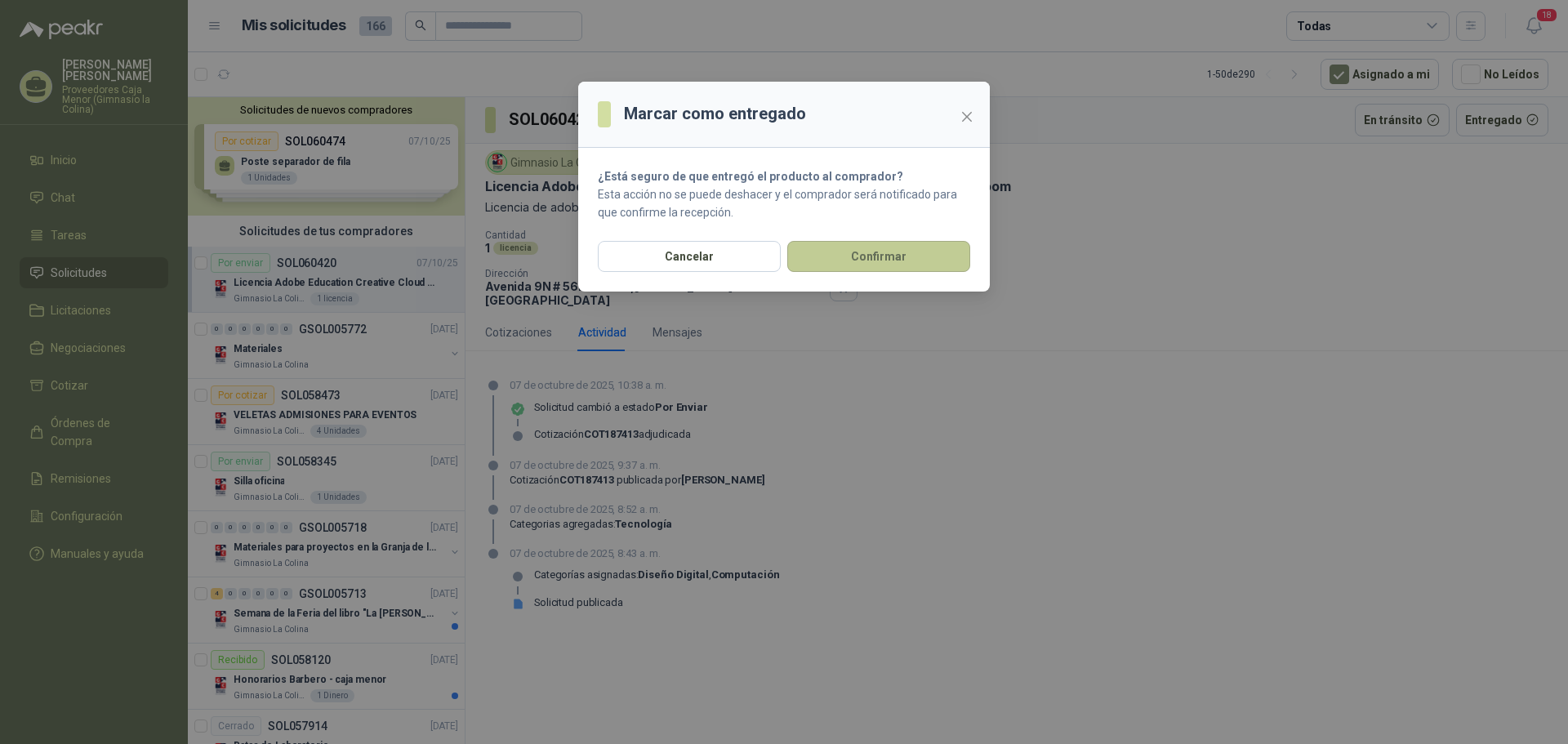
click at [901, 257] on button "Confirmar" at bounding box center [879, 256] width 183 height 31
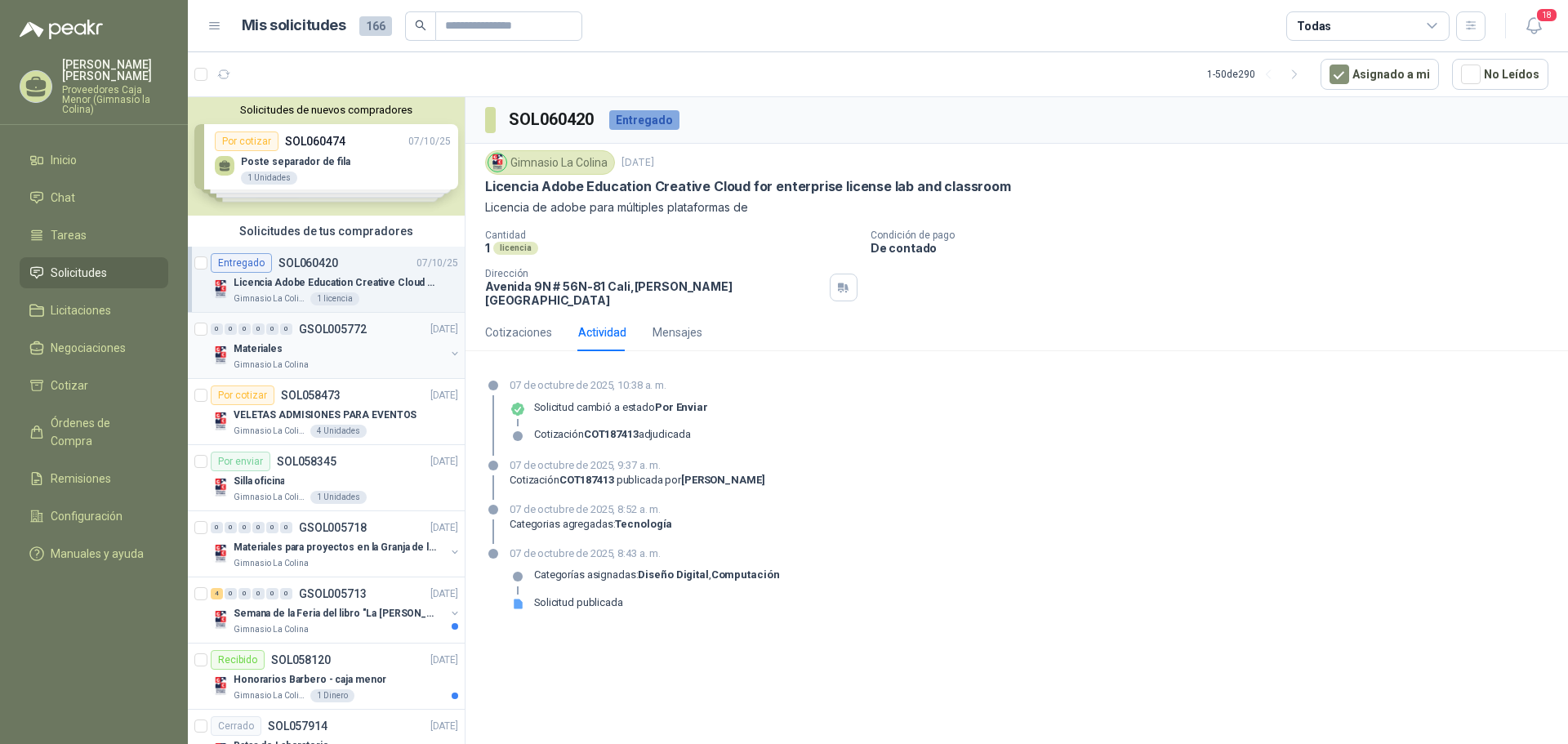
click at [263, 354] on p "Materiales" at bounding box center [258, 349] width 49 height 15
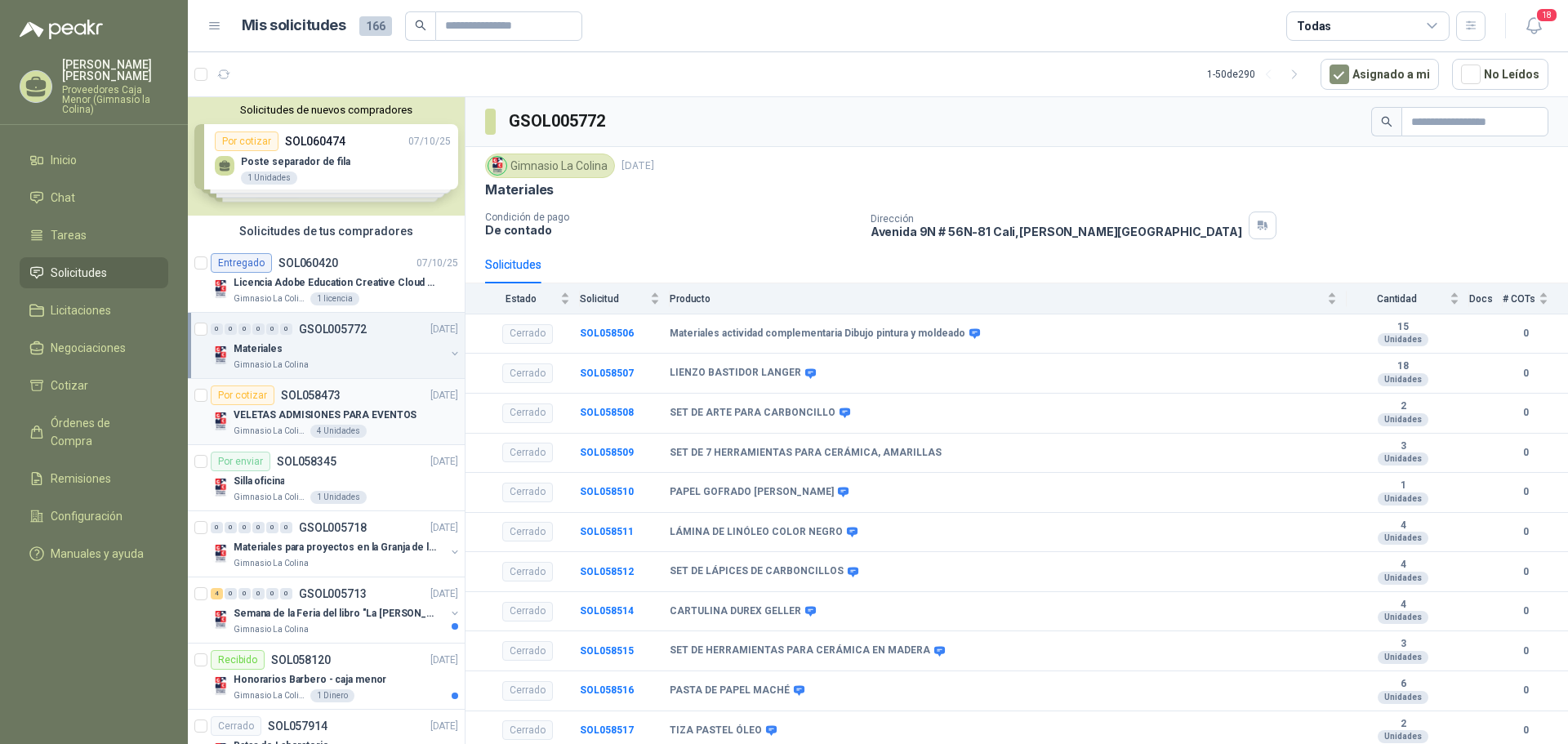
click at [333, 402] on div "Por cotizar SOL058473" at bounding box center [276, 395] width 130 height 20
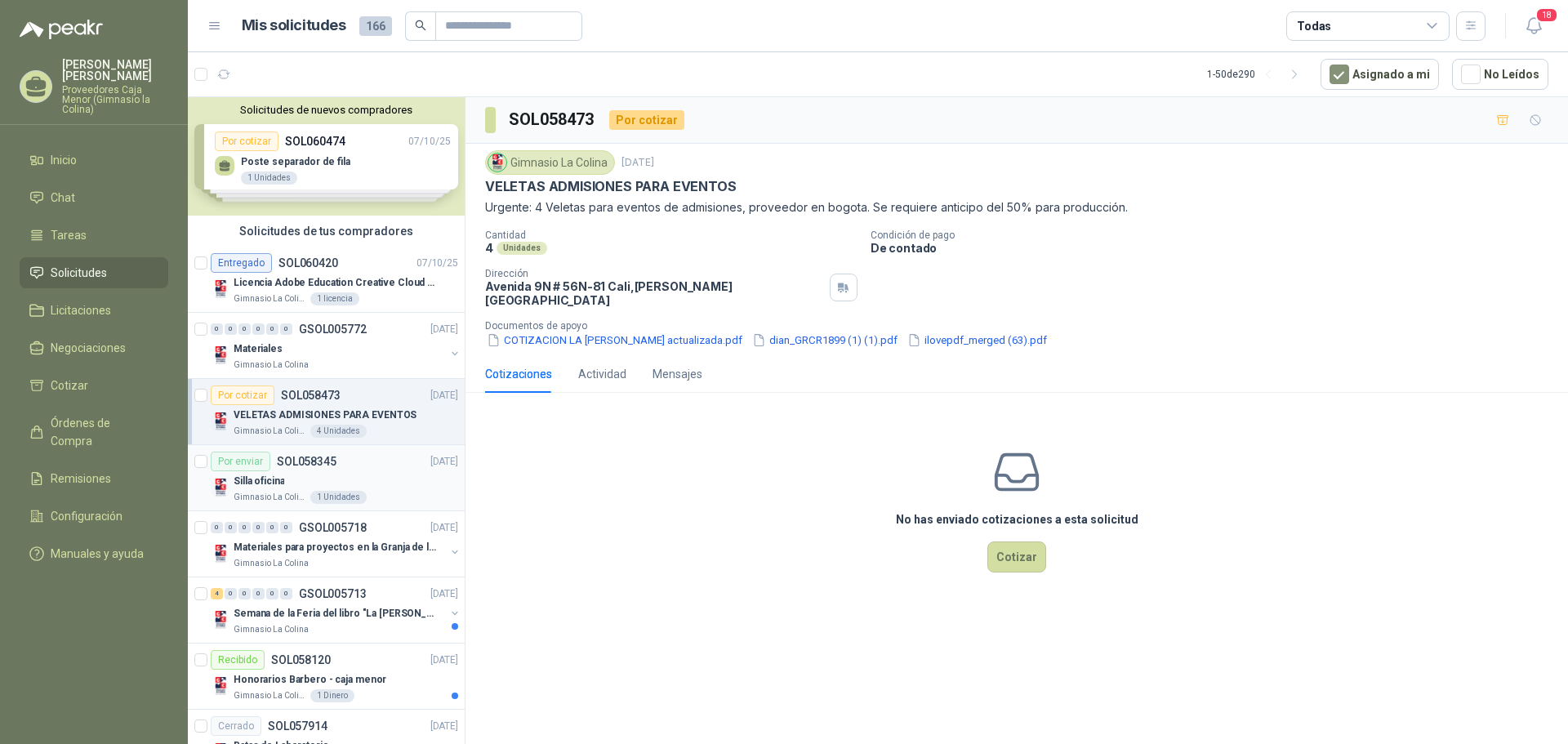
click at [269, 490] on p "Gimnasio La Colina" at bounding box center [270, 497] width 73 height 13
